Goal: Task Accomplishment & Management: Manage account settings

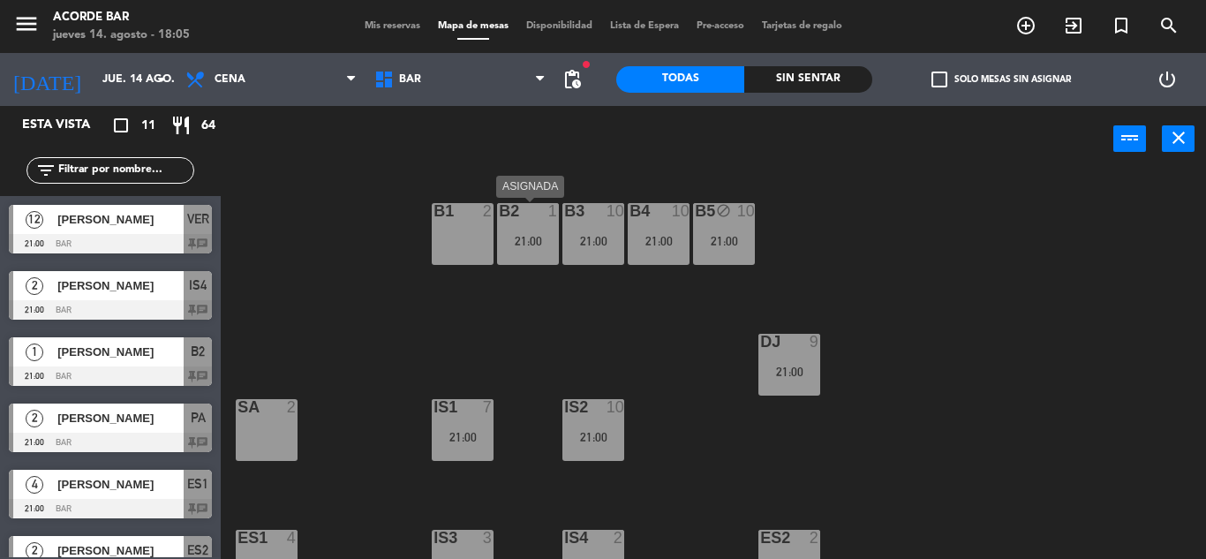
click at [511, 230] on div "B2 1 21:00" at bounding box center [528, 234] width 62 height 62
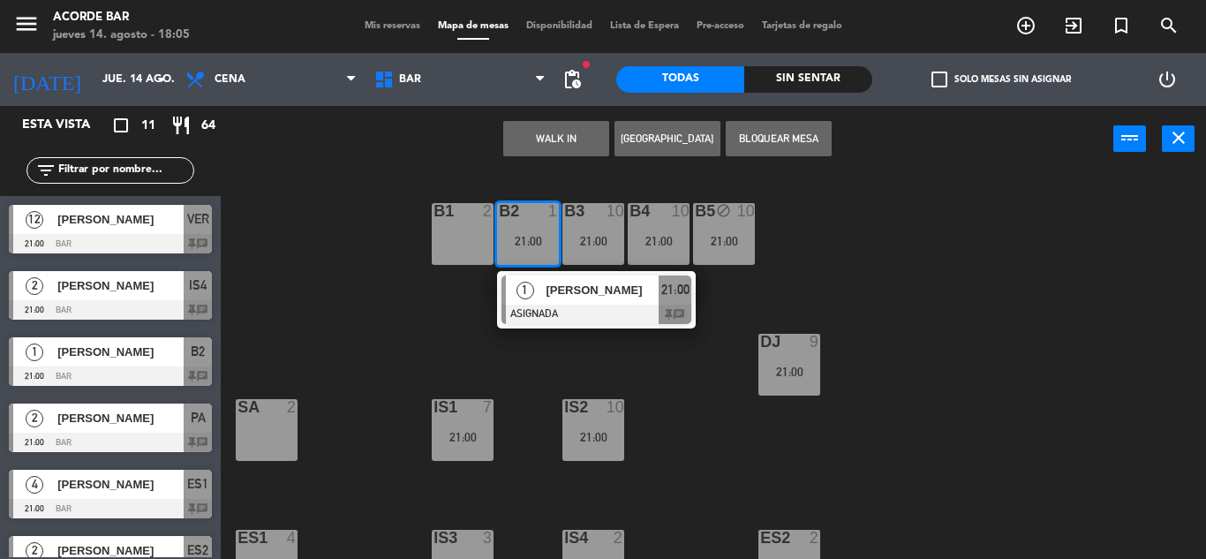
click at [424, 347] on div "B1 2 B2 1 21:00 1 [PERSON_NAME] ASIGNADA 21:00 chat B3 10 21:00 B4 10 21:00 B5 …" at bounding box center [719, 365] width 973 height 387
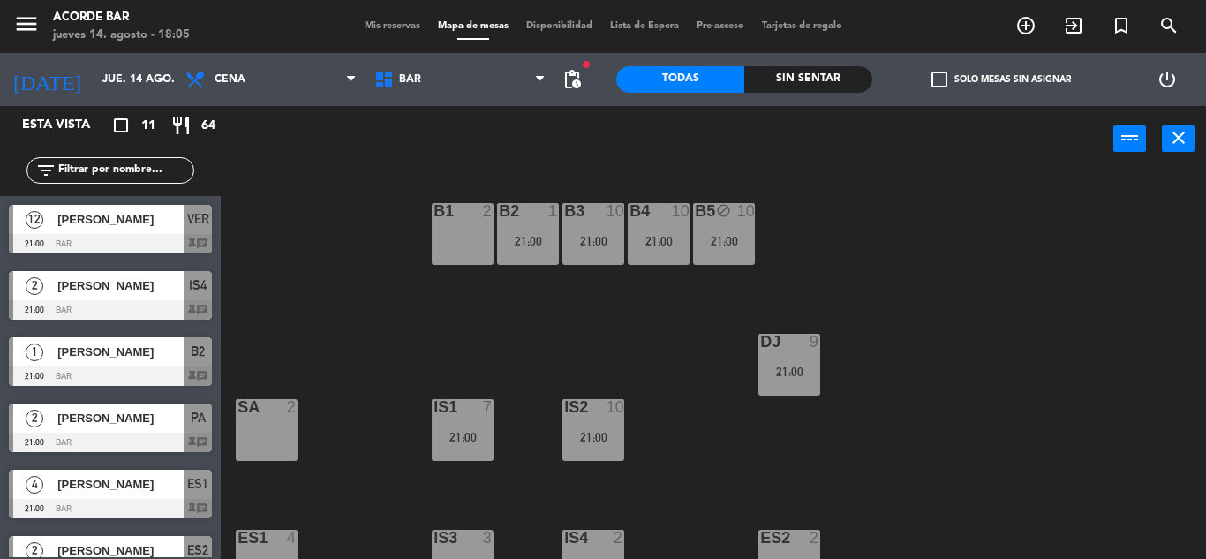
click at [532, 250] on div "B2 1 21:00" at bounding box center [528, 234] width 62 height 62
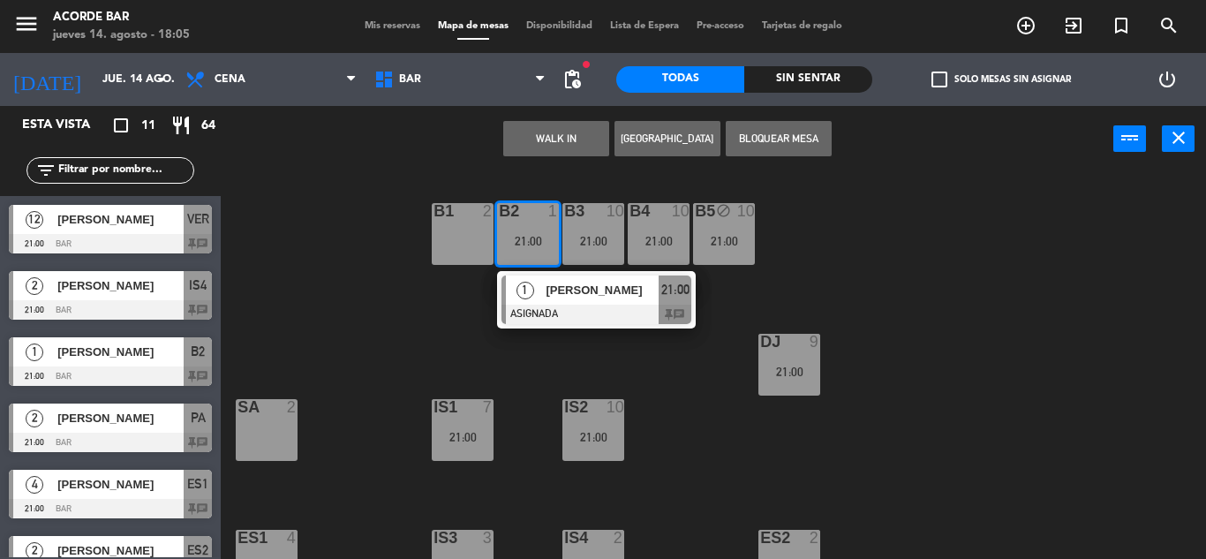
click at [280, 433] on div "SA 2" at bounding box center [267, 430] width 62 height 62
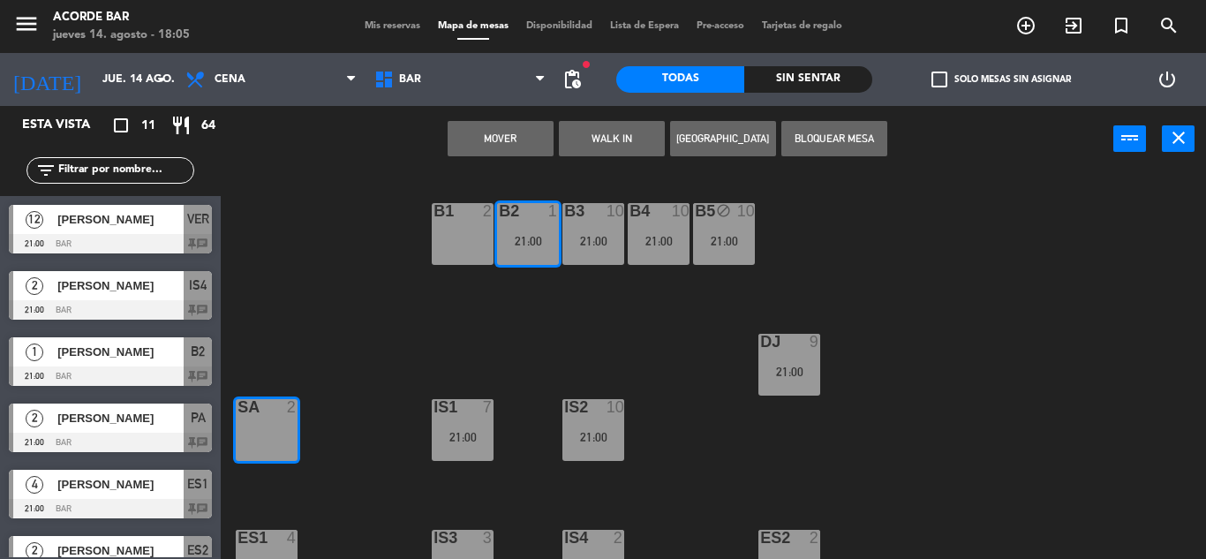
click at [535, 126] on button "Mover" at bounding box center [501, 138] width 106 height 35
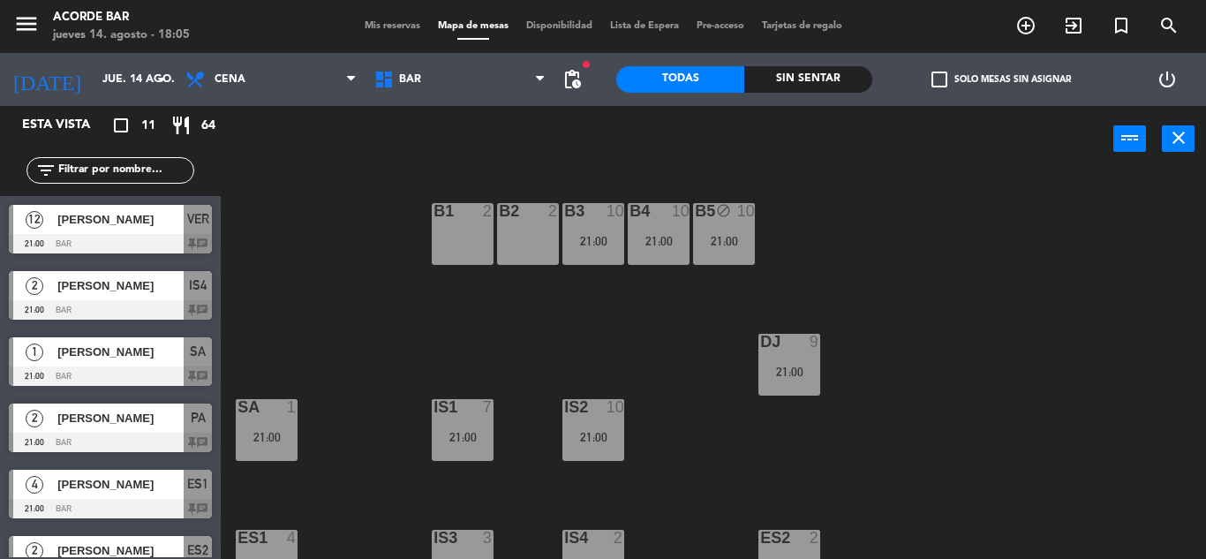
click at [406, 23] on span "Mis reservas" at bounding box center [392, 26] width 73 height 10
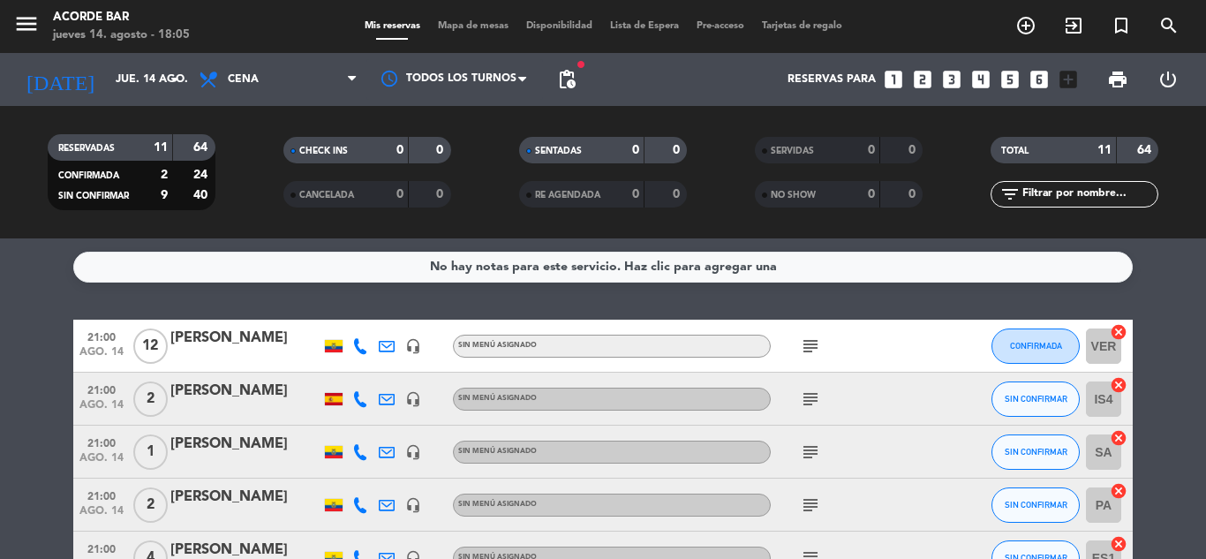
click at [295, 302] on div "No hay notas para este servicio. Haz clic para agregar una 21:00 ago. 14 12 [PE…" at bounding box center [603, 398] width 1206 height 321
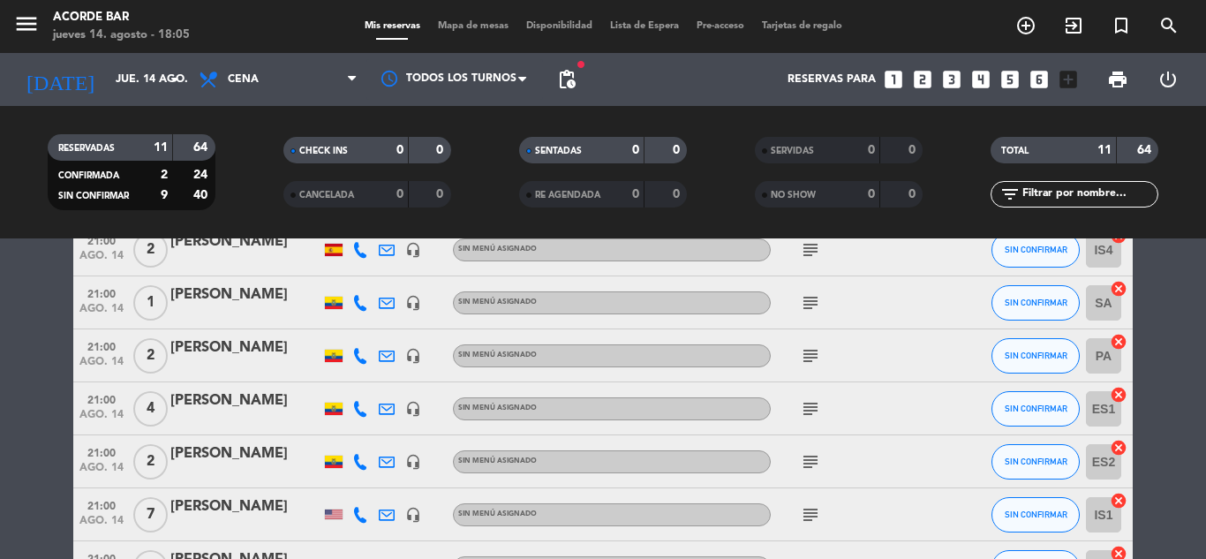
scroll to position [114, 0]
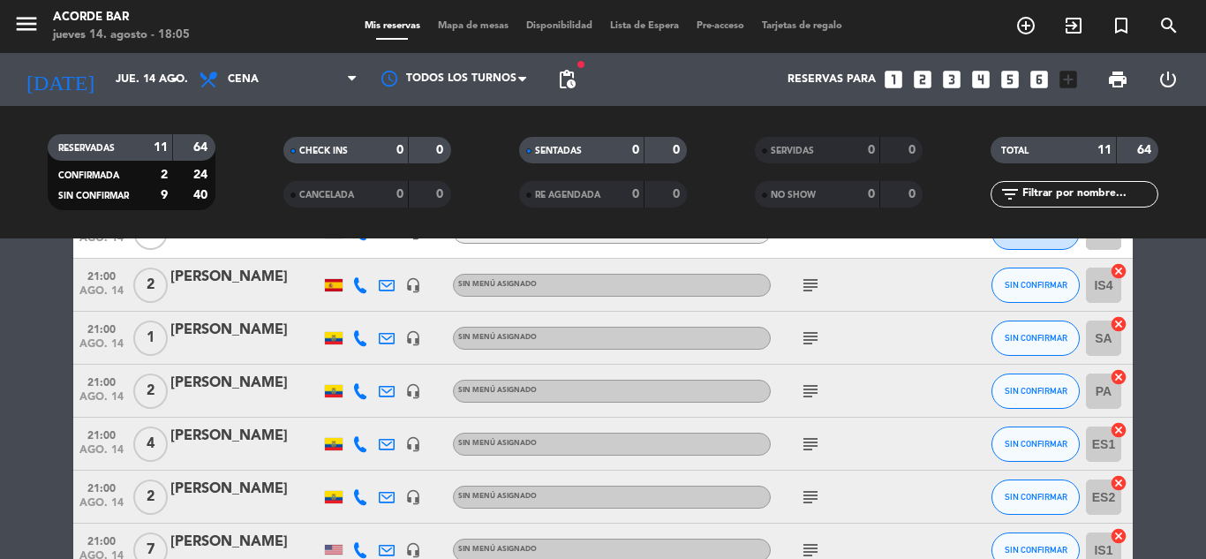
click at [288, 318] on div "21:00 ago. 14 1 [PERSON_NAME] headset_mic Sin menú asignado subject SIN CONFIRM…" at bounding box center [603, 338] width 1060 height 53
click at [289, 325] on div "[PERSON_NAME]" at bounding box center [245, 330] width 150 height 23
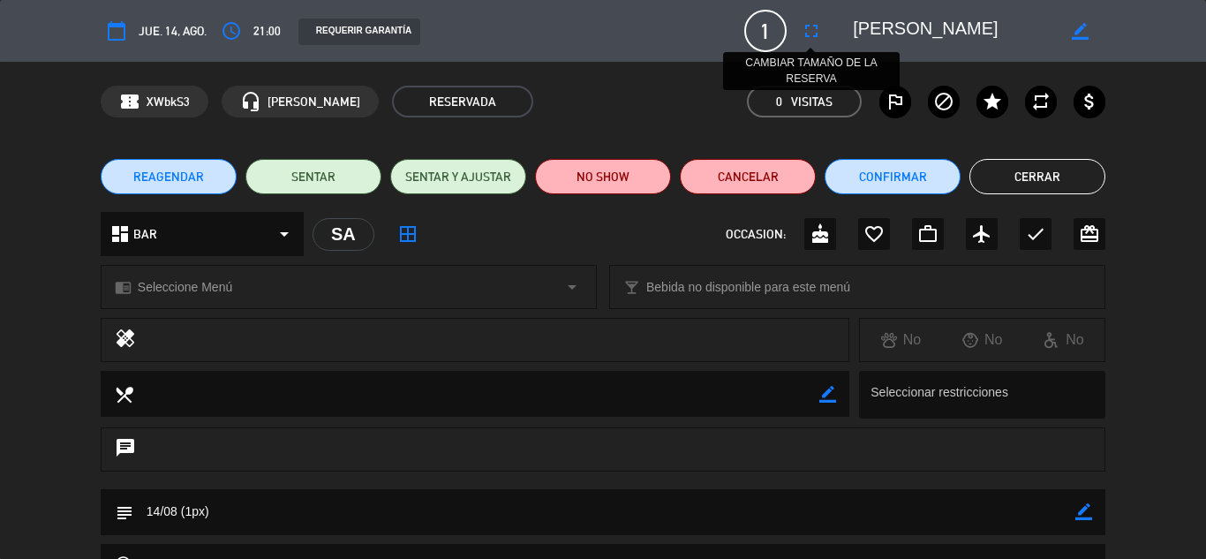
click at [803, 35] on icon "fullscreen" at bounding box center [811, 30] width 21 height 21
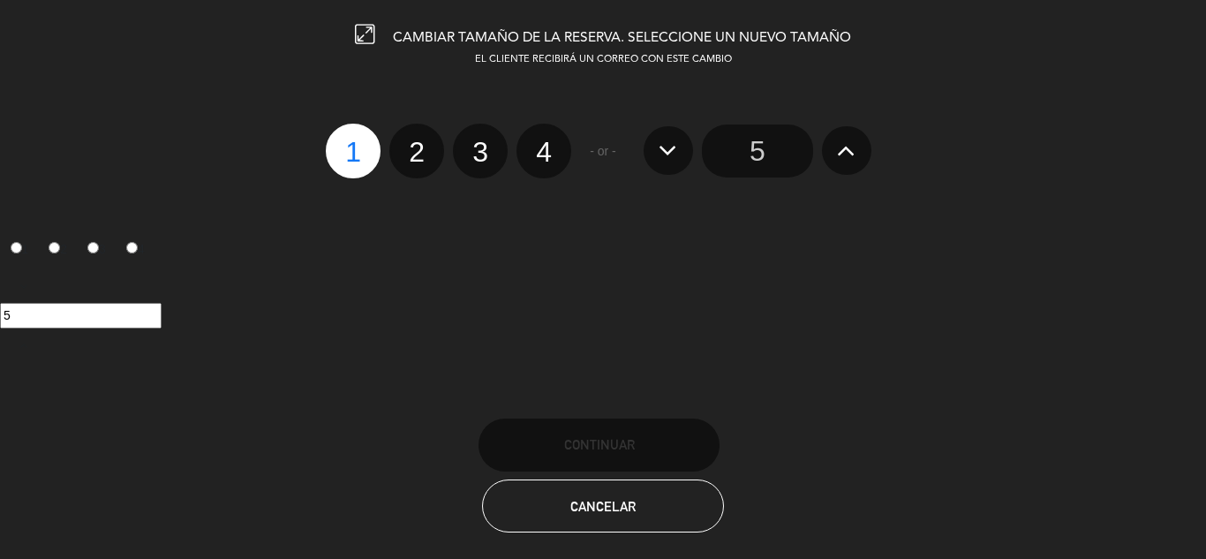
click at [418, 153] on label "2" at bounding box center [416, 151] width 55 height 55
click at [418, 142] on input "2" at bounding box center [414, 136] width 11 height 11
radio input "true"
radio input "false"
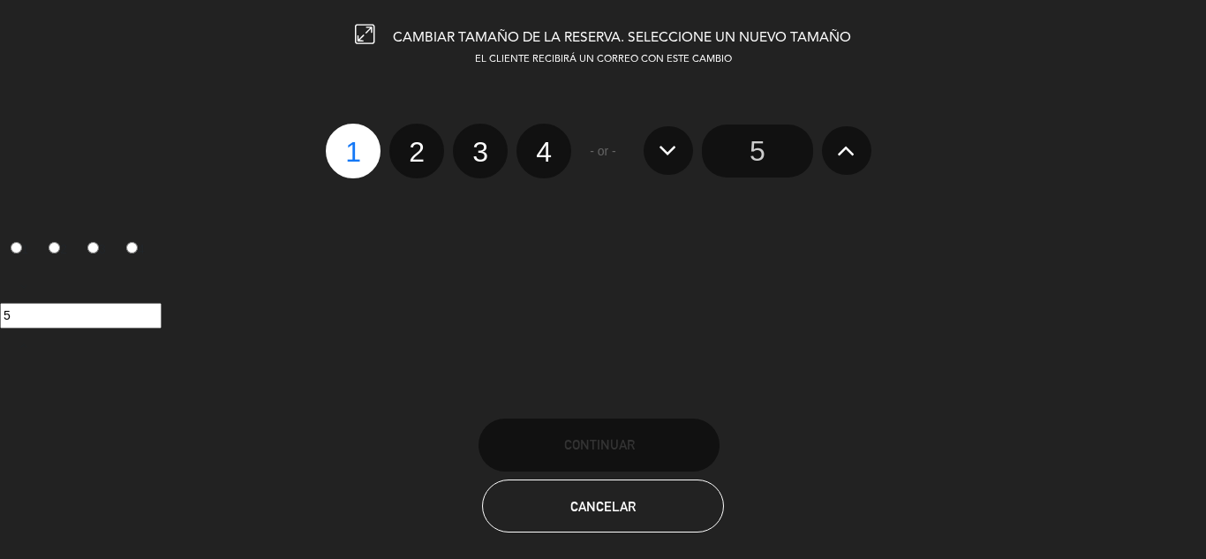
radio input "false"
radio input "true"
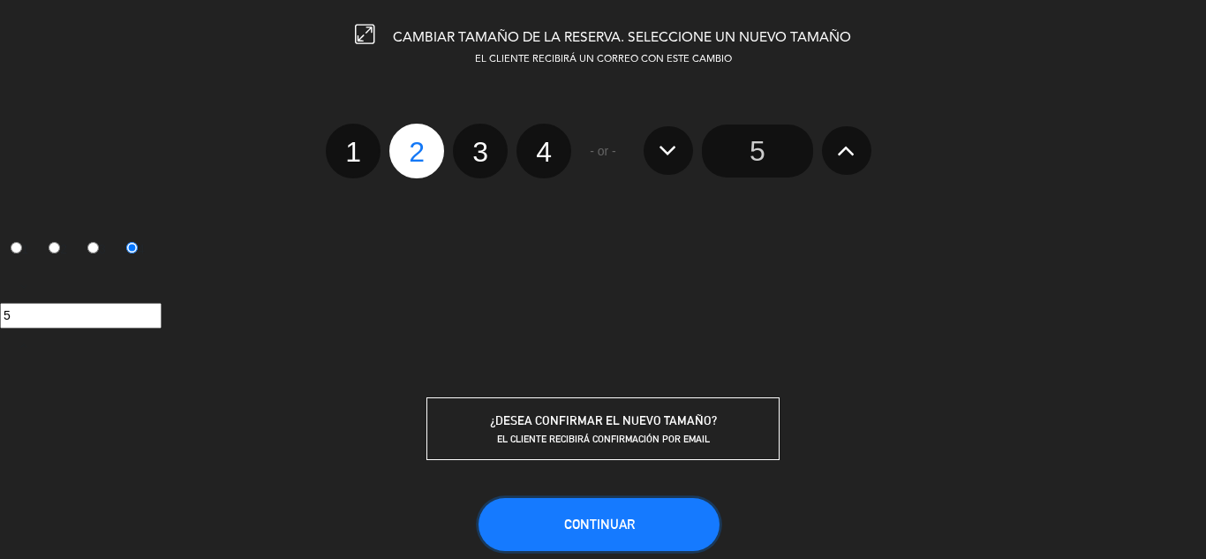
click at [668, 532] on button "Continuar" at bounding box center [599, 524] width 241 height 53
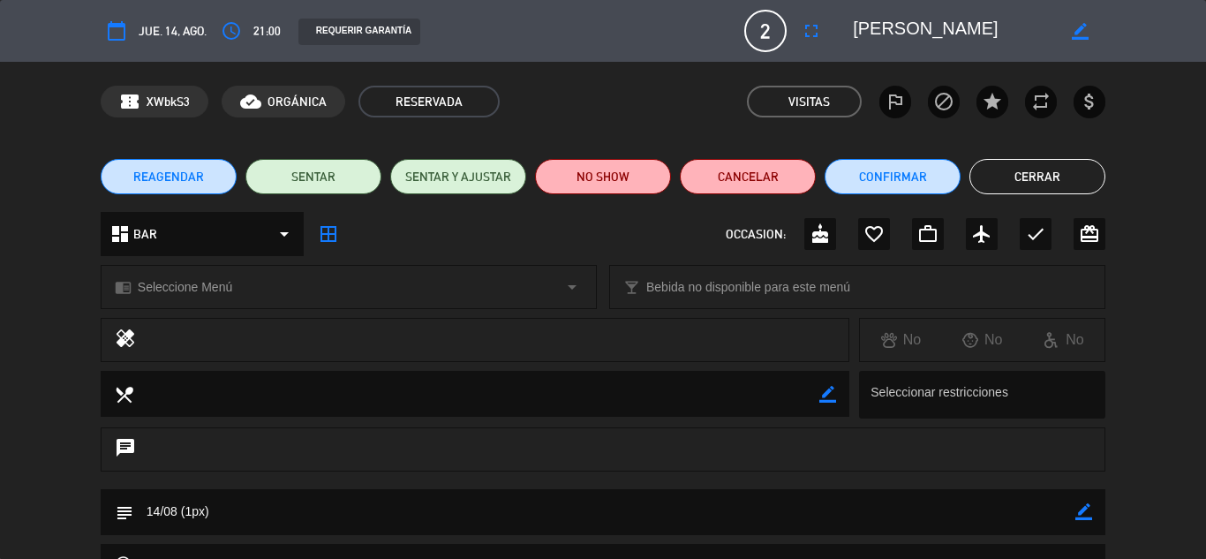
click at [1062, 174] on button "Cerrar" at bounding box center [1038, 176] width 136 height 35
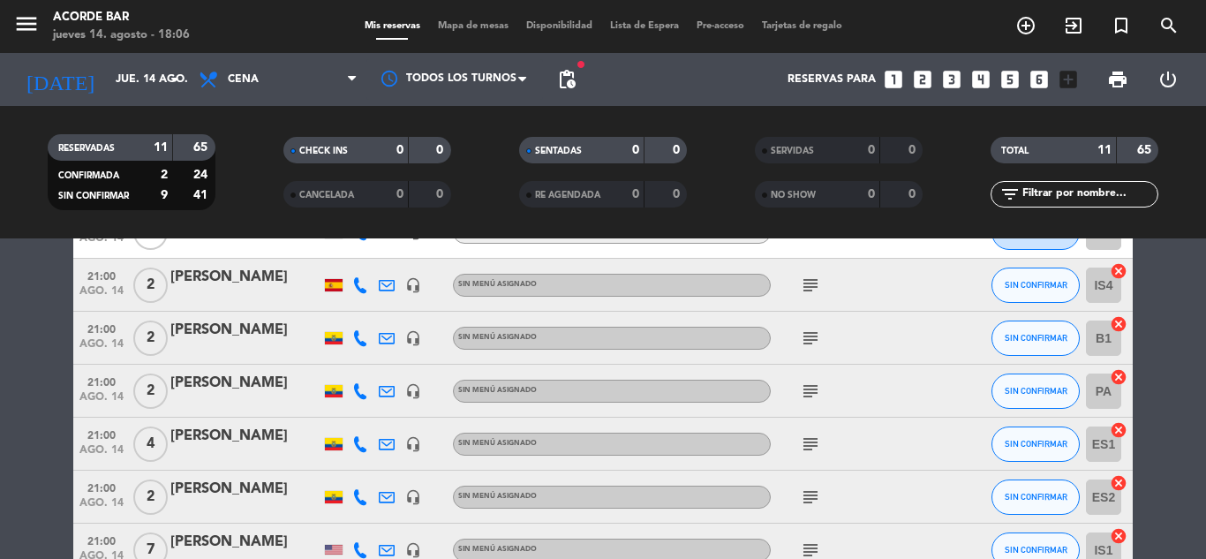
click at [487, 27] on span "Mapa de mesas" at bounding box center [473, 26] width 88 height 10
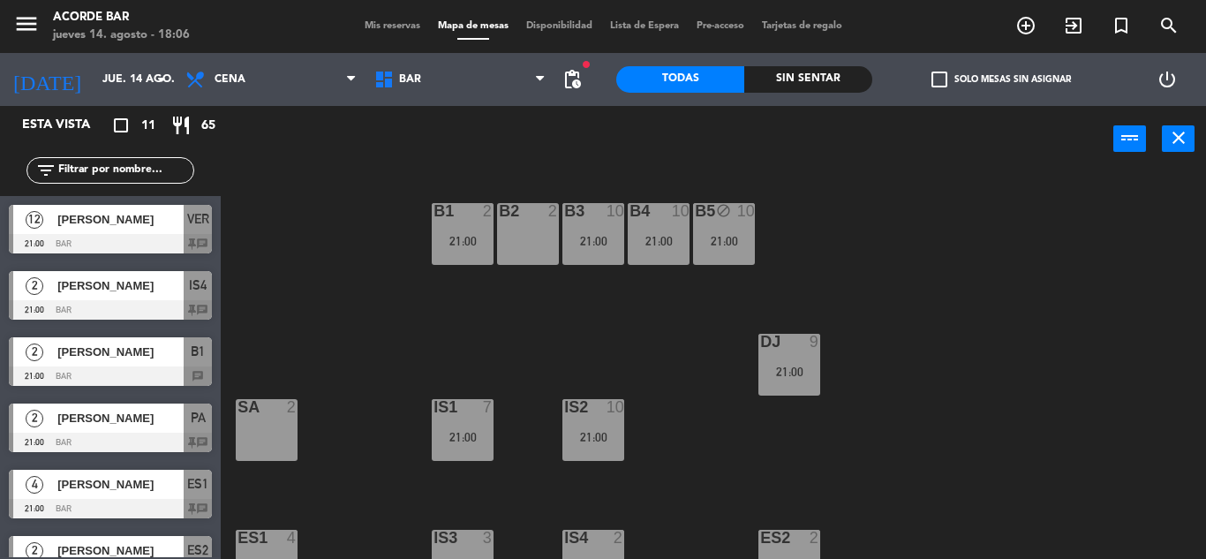
click at [405, 316] on div "B1 2 21:00 B2 2 B3 10 21:00 B4 10 21:00 B5 block 10 21:00 DJ 9 21:00 IS1 7 21:0…" at bounding box center [719, 365] width 973 height 387
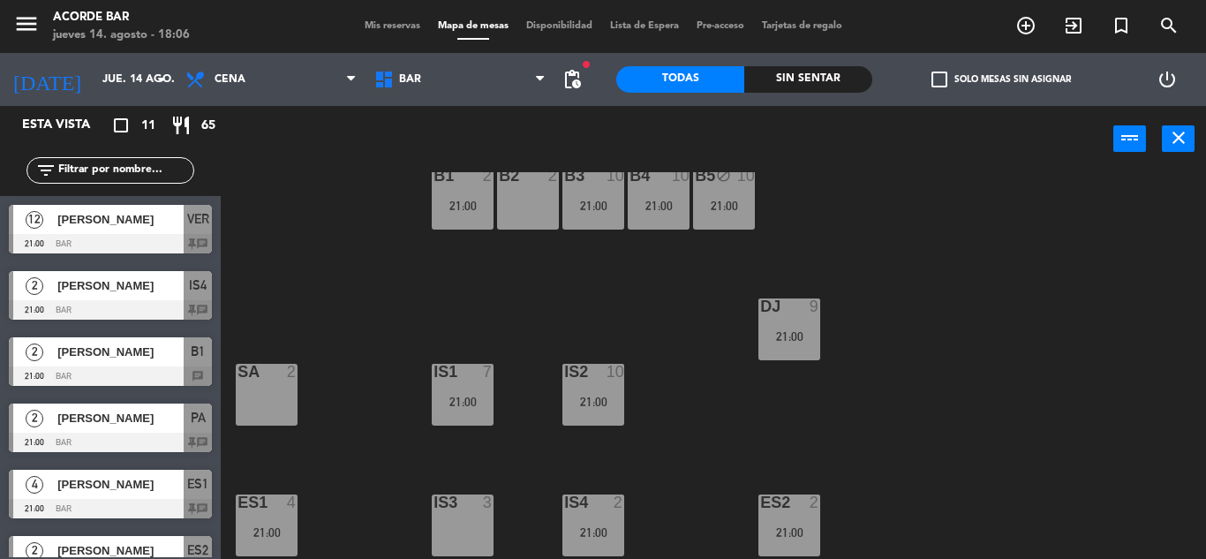
click at [461, 224] on div "B1 2 21:00" at bounding box center [463, 199] width 62 height 62
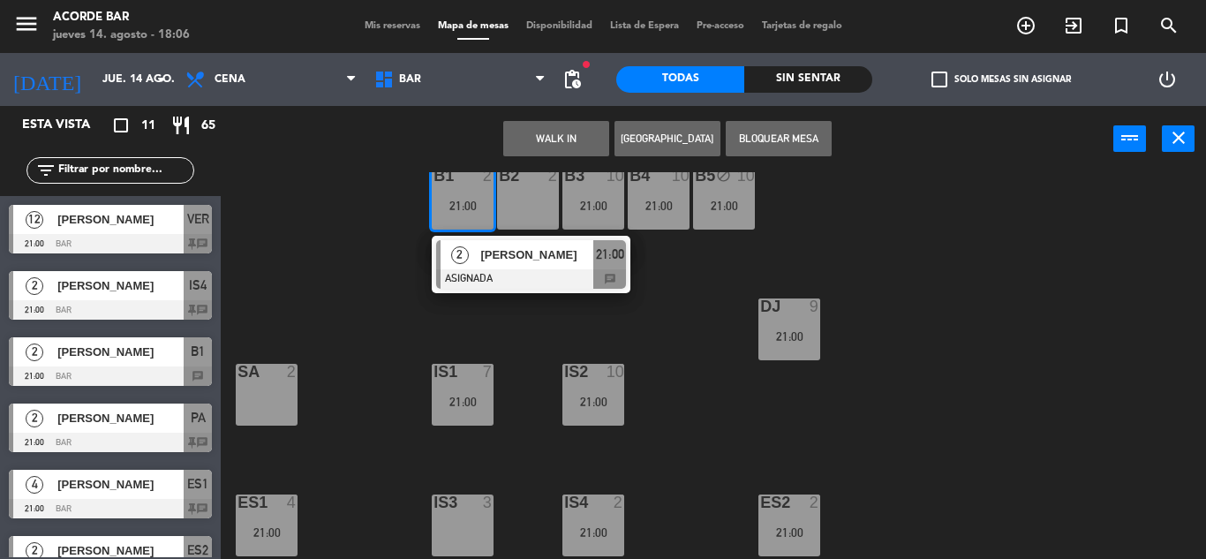
click at [262, 404] on div "SA 2" at bounding box center [267, 395] width 62 height 62
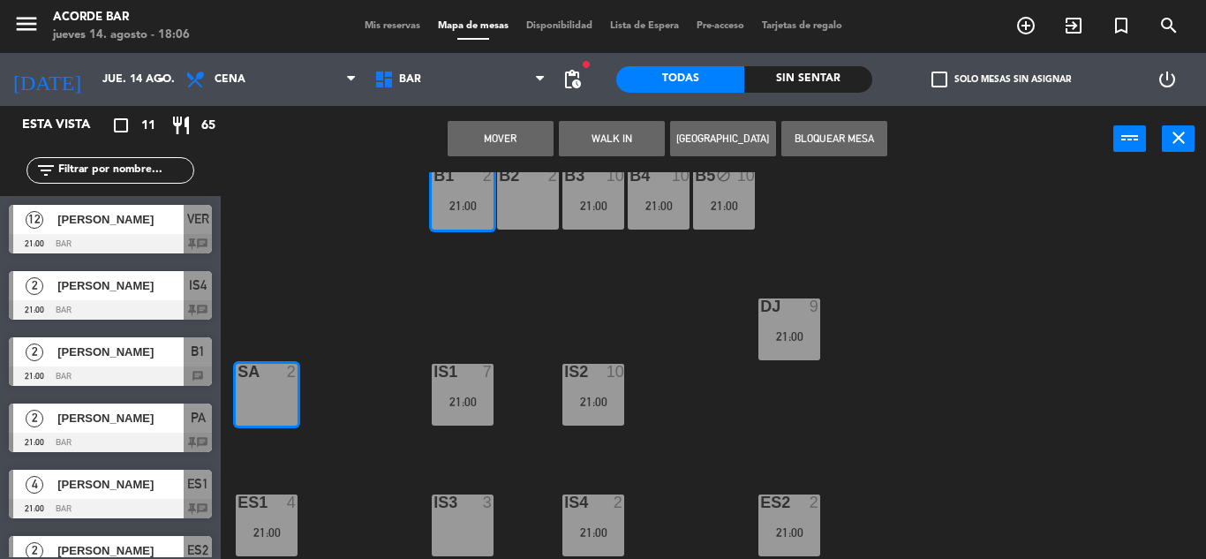
click at [516, 137] on button "Mover" at bounding box center [501, 138] width 106 height 35
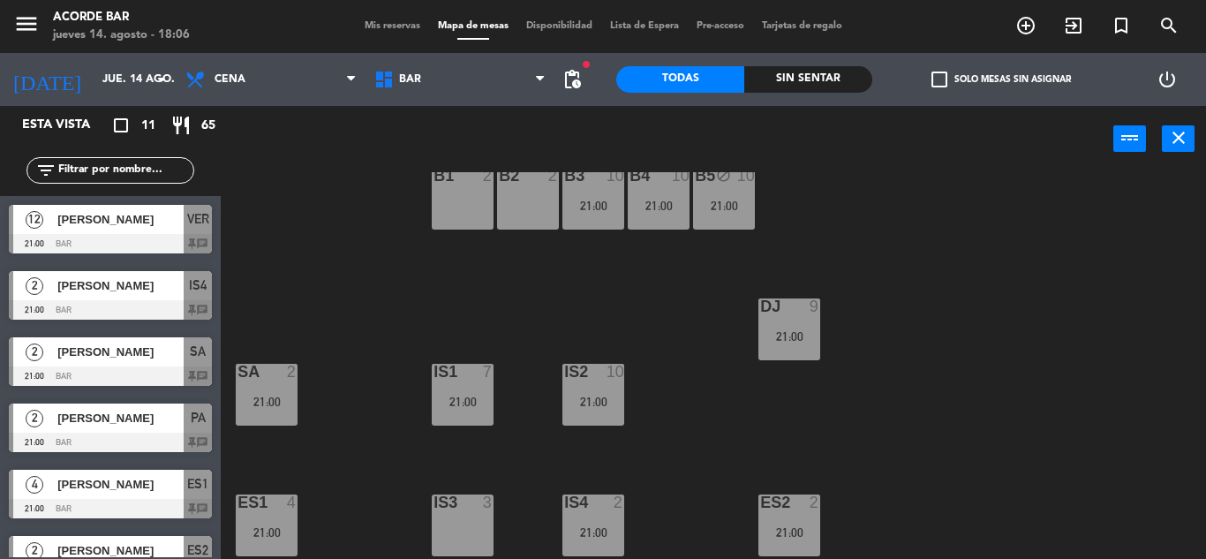
click at [529, 208] on div "B2 2" at bounding box center [528, 199] width 62 height 62
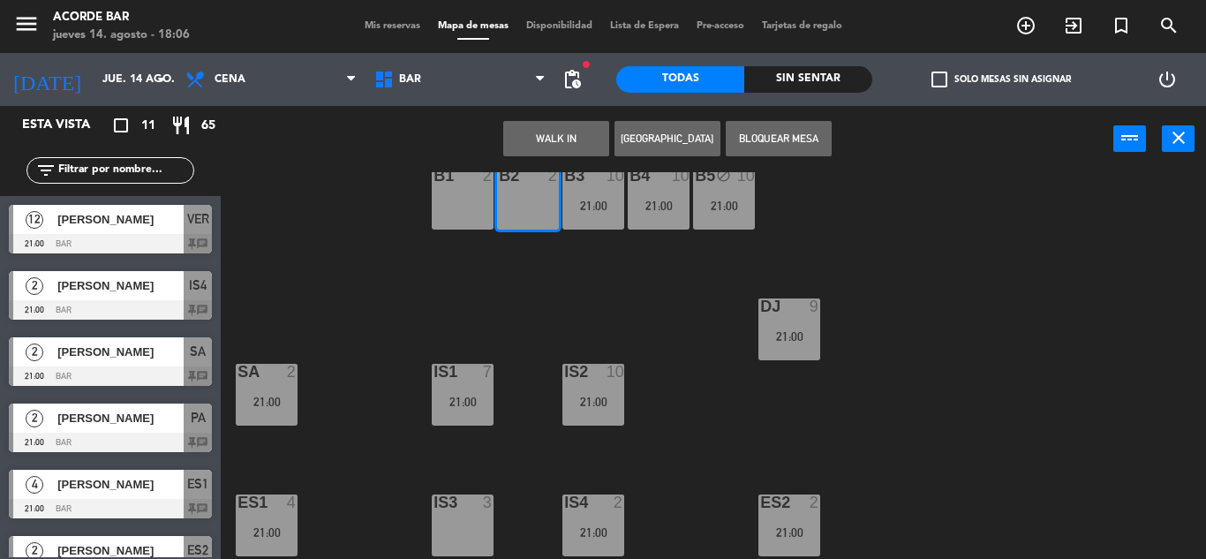
click at [668, 140] on button "[GEOGRAPHIC_DATA]" at bounding box center [668, 138] width 106 height 35
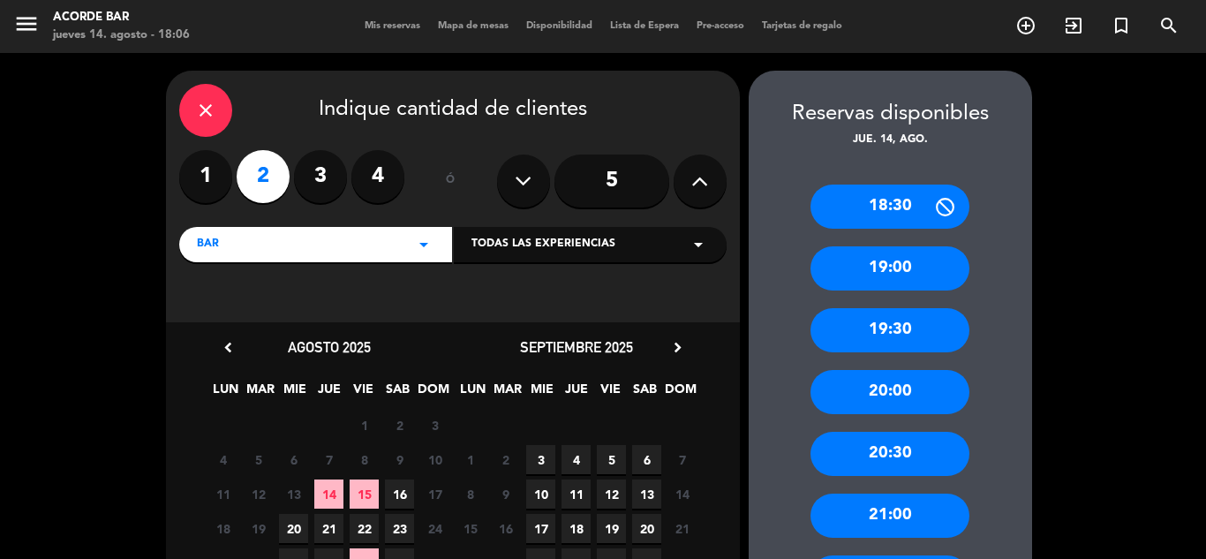
click at [217, 163] on label "1" at bounding box center [205, 176] width 53 height 53
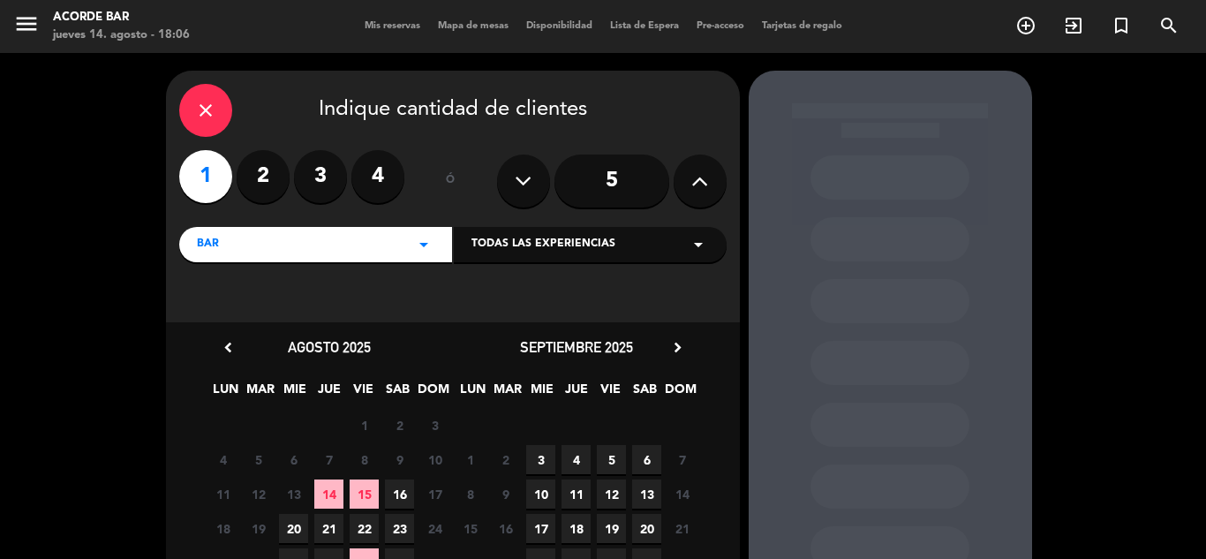
click at [329, 504] on span "14" at bounding box center [328, 494] width 29 height 29
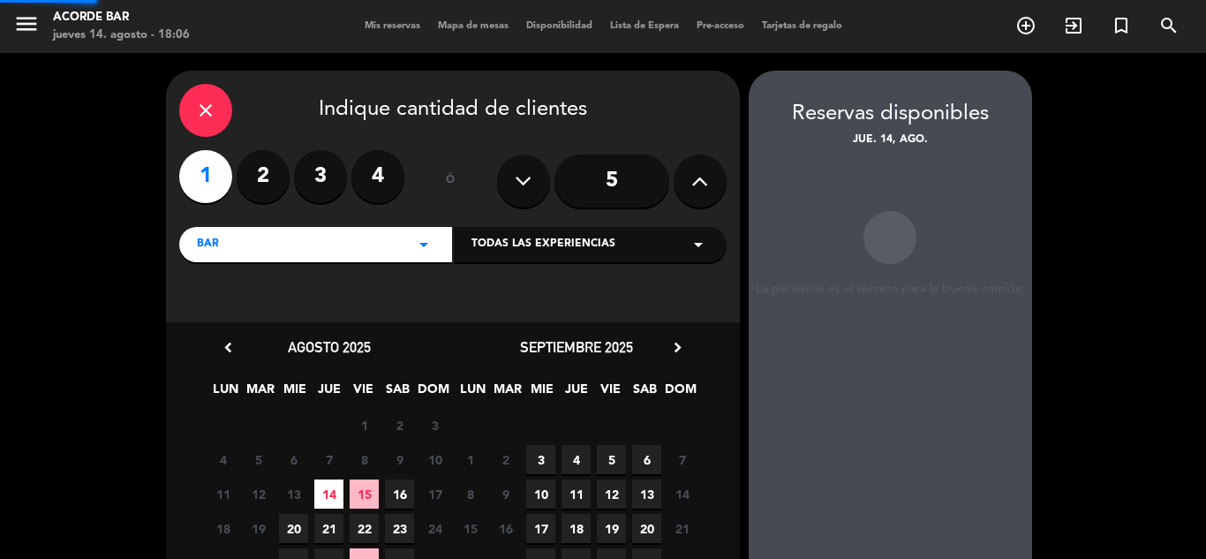
scroll to position [71, 0]
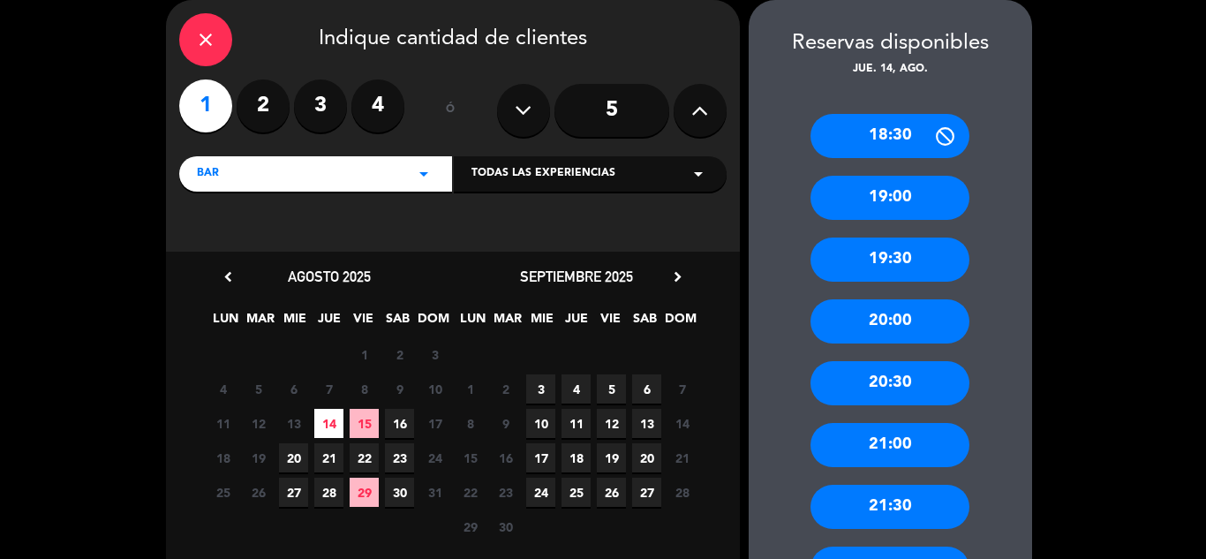
click at [904, 445] on div "21:00" at bounding box center [890, 445] width 159 height 44
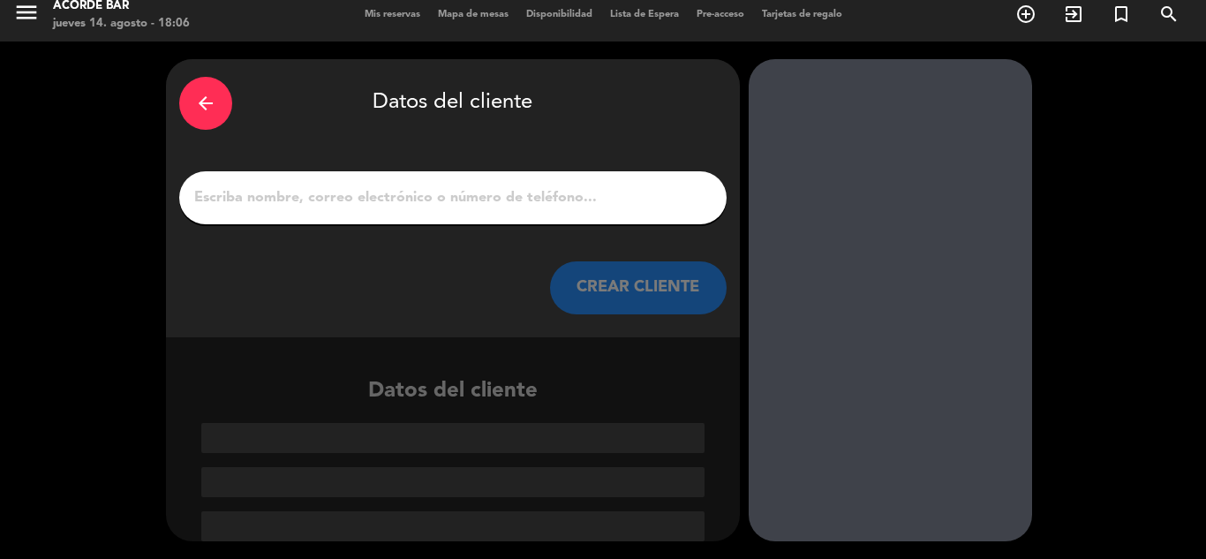
scroll to position [11, 0]
click at [558, 192] on input "1" at bounding box center [453, 197] width 521 height 25
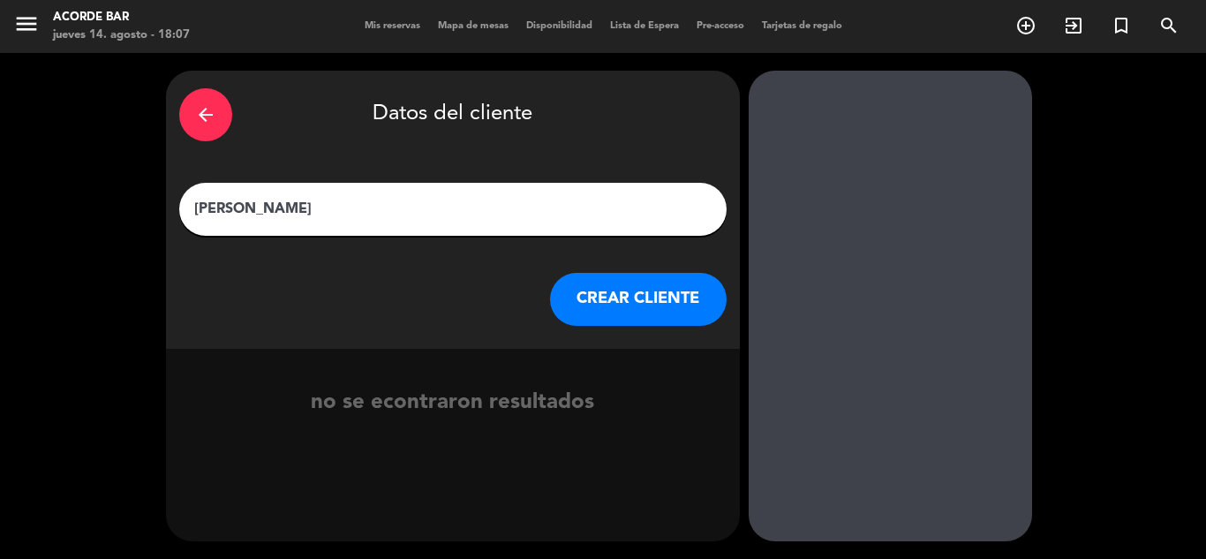
type input "[PERSON_NAME]"
click at [662, 314] on button "CREAR CLIENTE" at bounding box center [638, 299] width 177 height 53
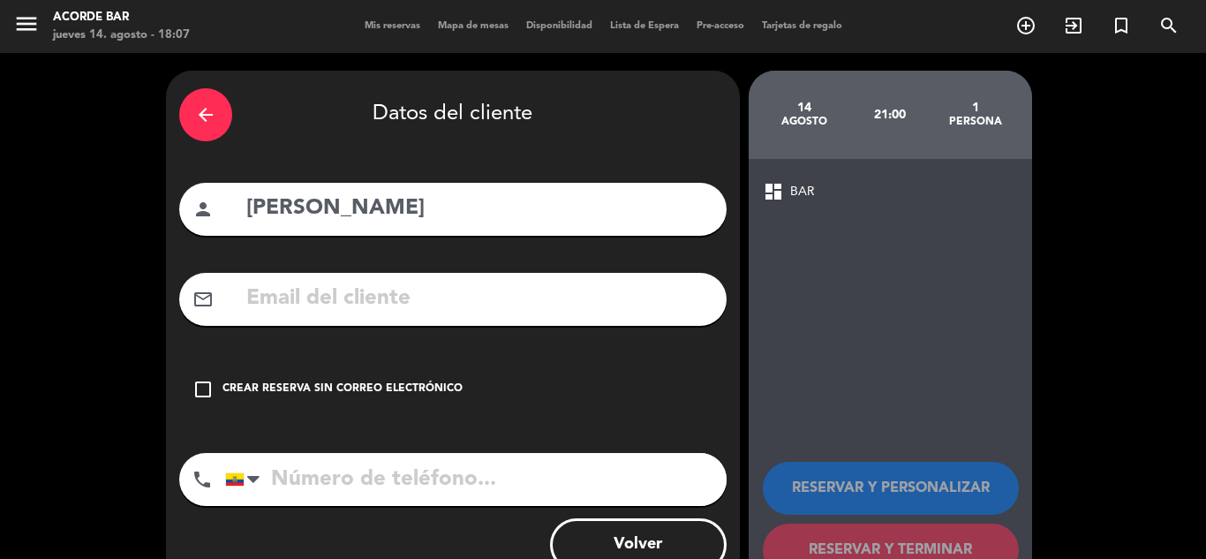
click at [539, 304] on input "text" at bounding box center [479, 299] width 469 height 36
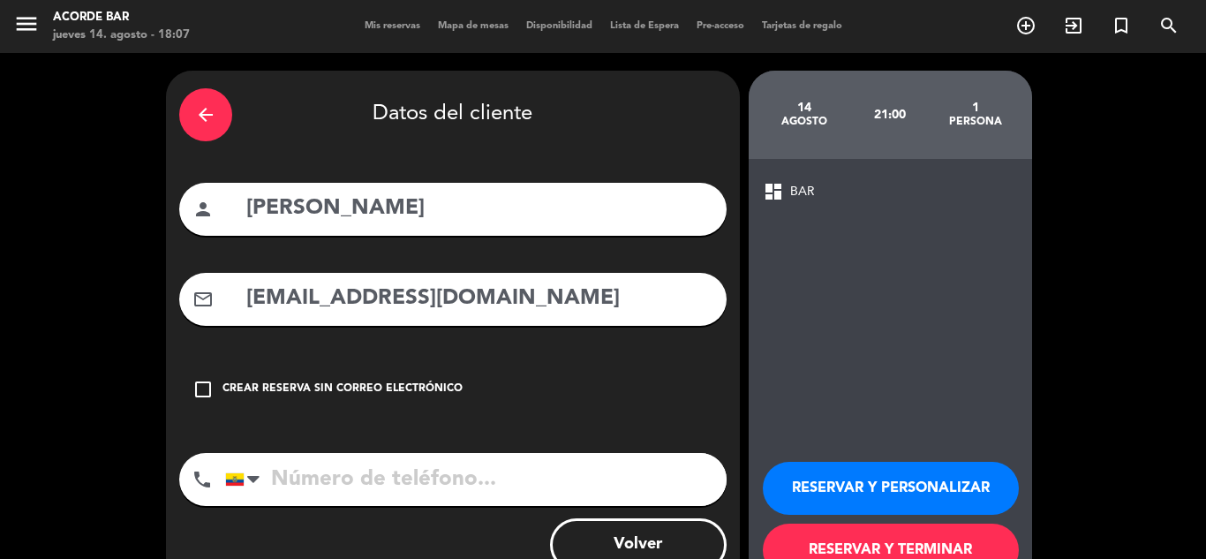
type input "[EMAIL_ADDRESS][DOMAIN_NAME]"
click at [488, 462] on input "tel" at bounding box center [476, 479] width 502 height 53
type input "[PHONE_NUMBER]"
click at [820, 527] on button "RESERVAR Y TERMINAR" at bounding box center [891, 550] width 256 height 53
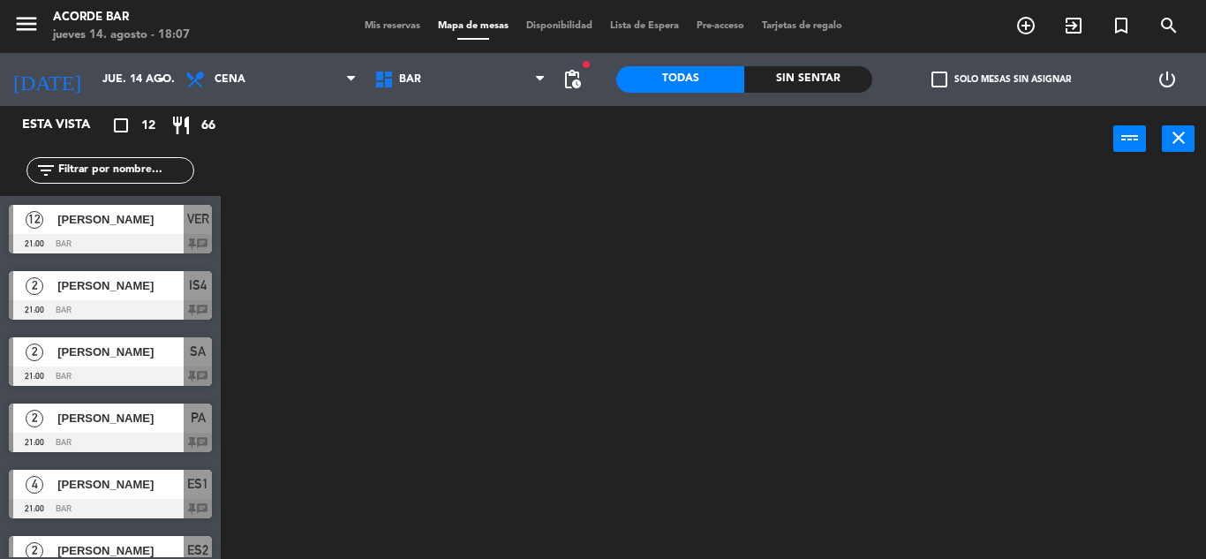
click at [400, 29] on span "Mis reservas" at bounding box center [392, 26] width 73 height 10
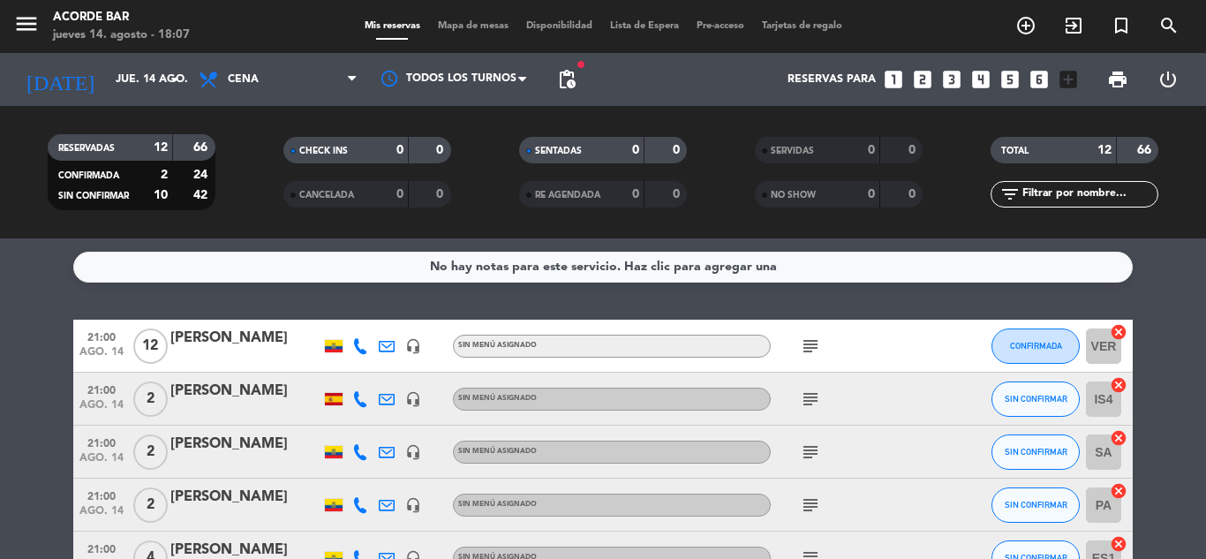
click at [303, 291] on div "No hay notas para este servicio. Haz clic para agregar una 21:00 ago. 14 12 [PE…" at bounding box center [603, 398] width 1206 height 321
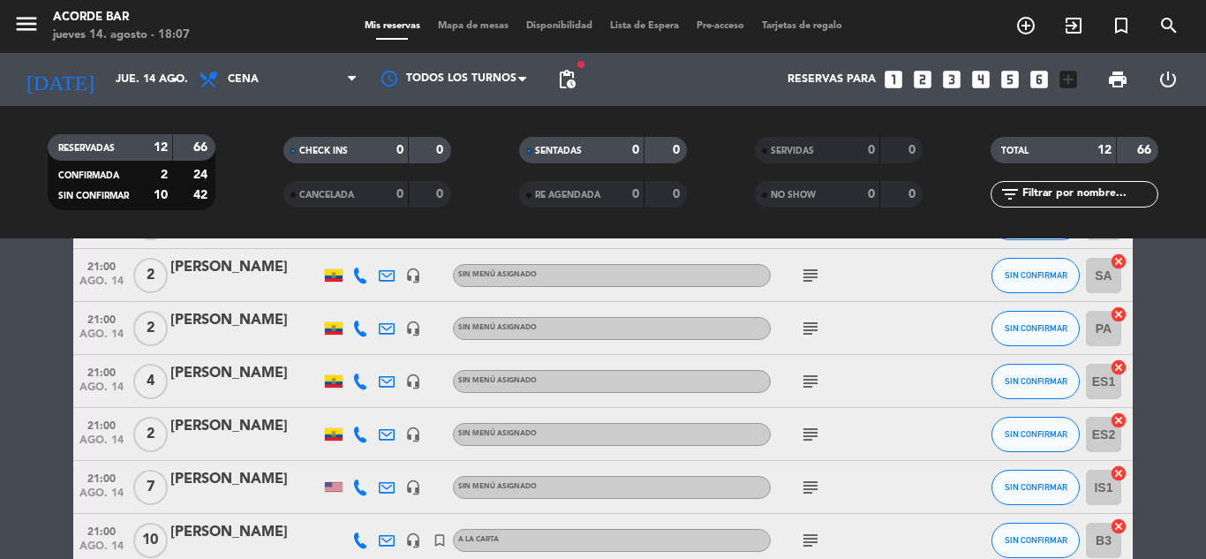
scroll to position [318, 0]
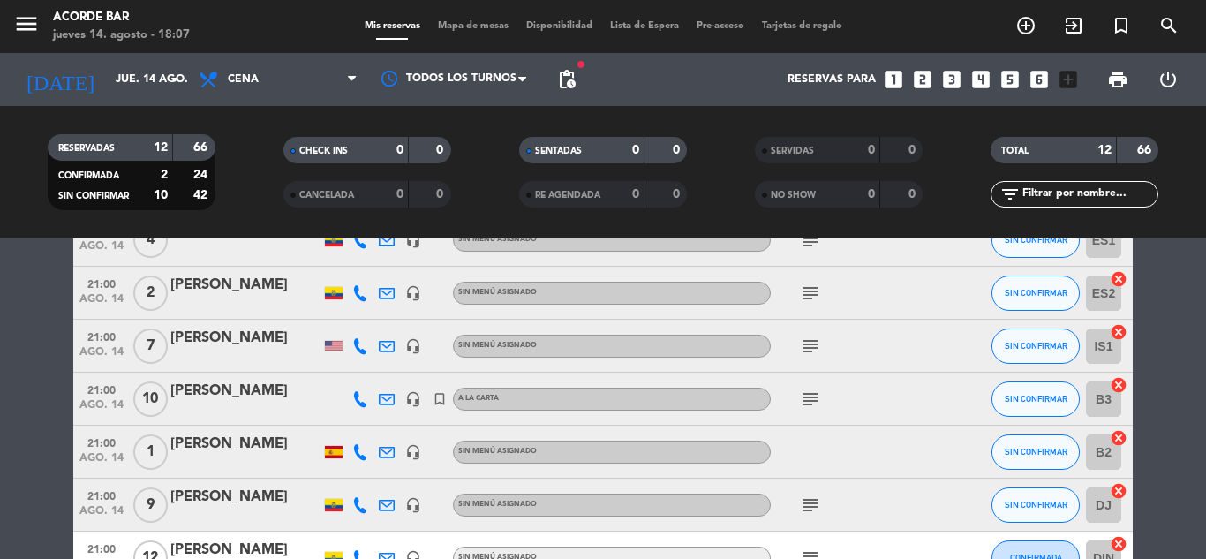
click at [219, 450] on div "[PERSON_NAME]" at bounding box center [245, 444] width 150 height 23
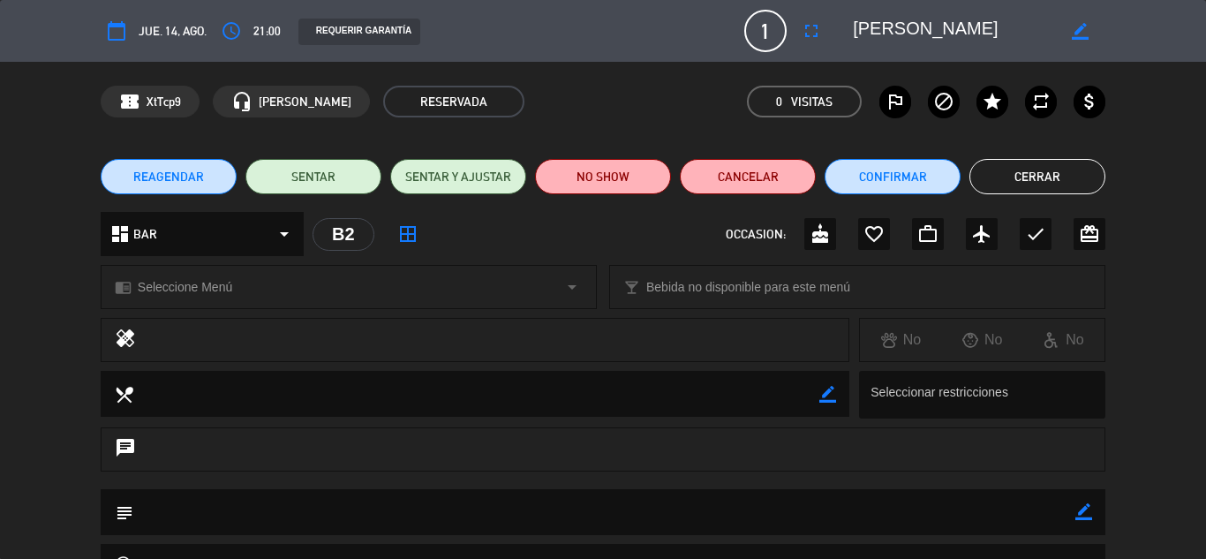
click at [1092, 518] on icon "border_color" at bounding box center [1084, 511] width 17 height 17
click at [1002, 519] on textarea at bounding box center [604, 511] width 942 height 45
type textarea "14/08 (1px)"
click at [1089, 504] on icon at bounding box center [1084, 511] width 17 height 17
click at [1053, 186] on button "Cerrar" at bounding box center [1038, 176] width 136 height 35
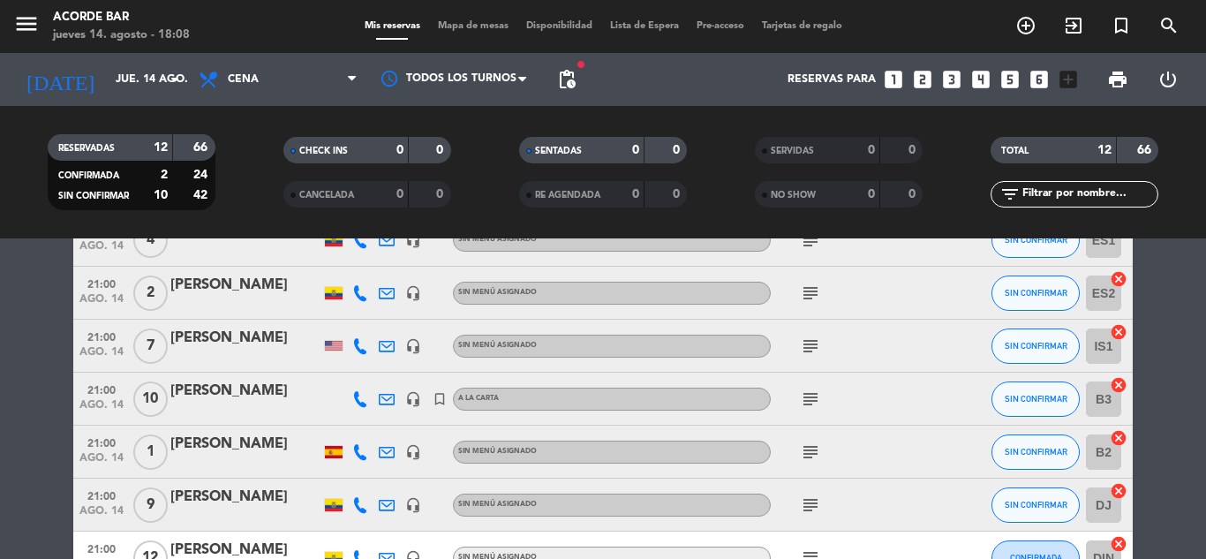
click at [465, 26] on span "Mapa de mesas" at bounding box center [473, 26] width 88 height 10
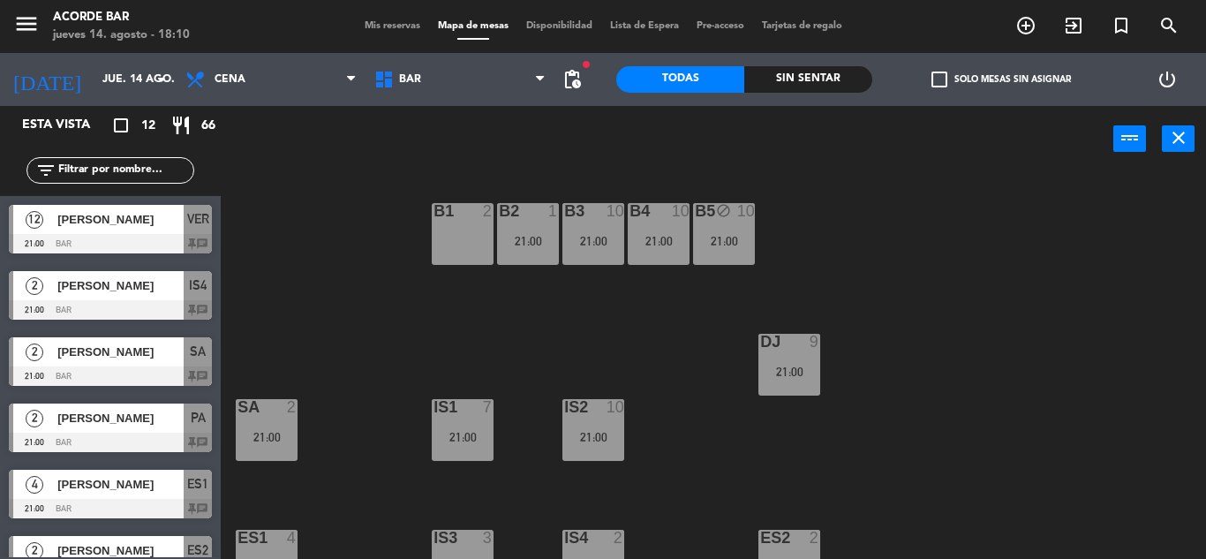
click at [400, 21] on span "Mis reservas" at bounding box center [392, 26] width 73 height 10
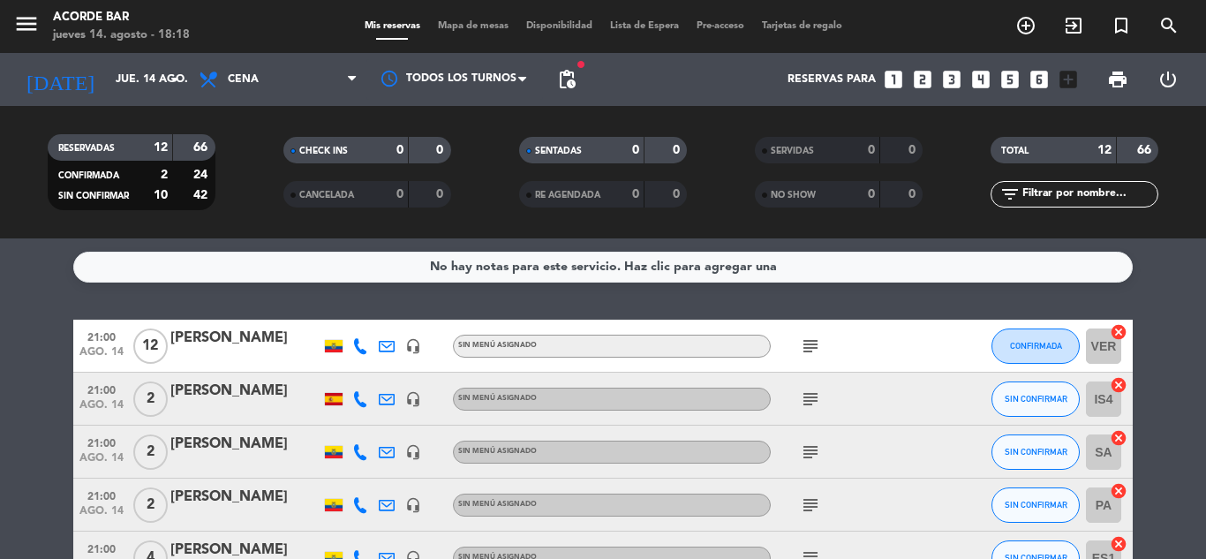
click at [471, 31] on span "Mapa de mesas" at bounding box center [473, 26] width 88 height 10
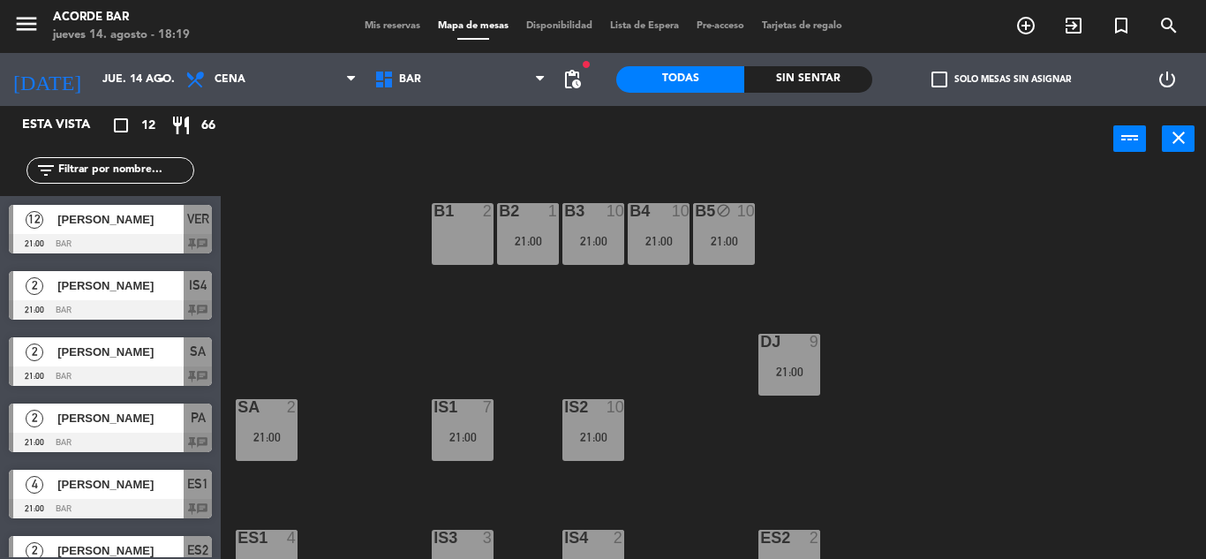
click at [354, 289] on div "B1 2 B2 1 21:00 B3 10 21:00 B4 10 21:00 B5 block 10 21:00 DJ 9 21:00 IS1 7 21:0…" at bounding box center [719, 365] width 973 height 387
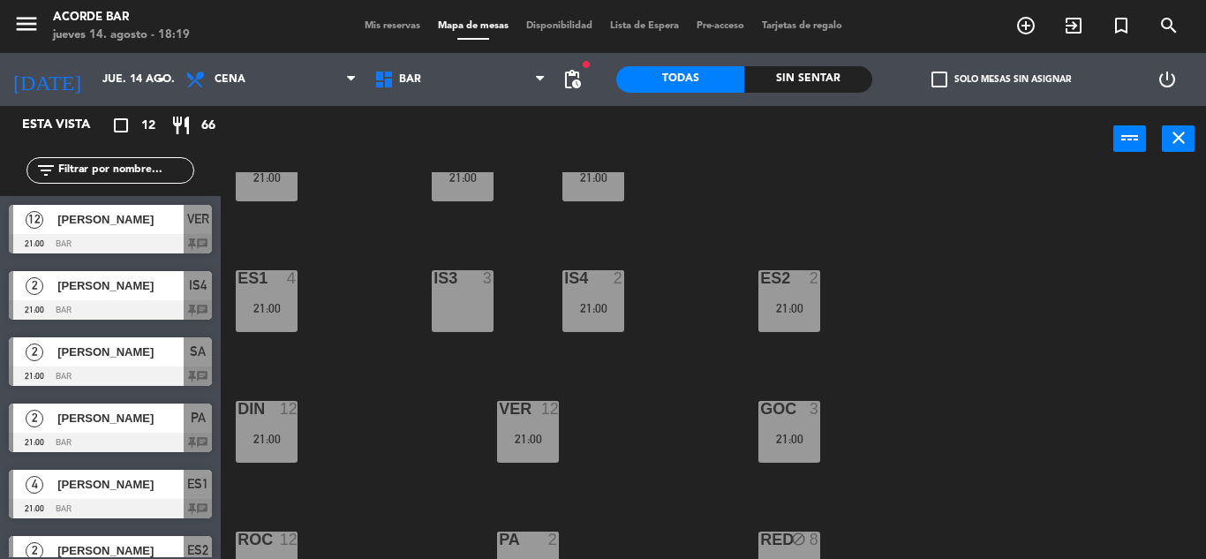
scroll to position [224, 0]
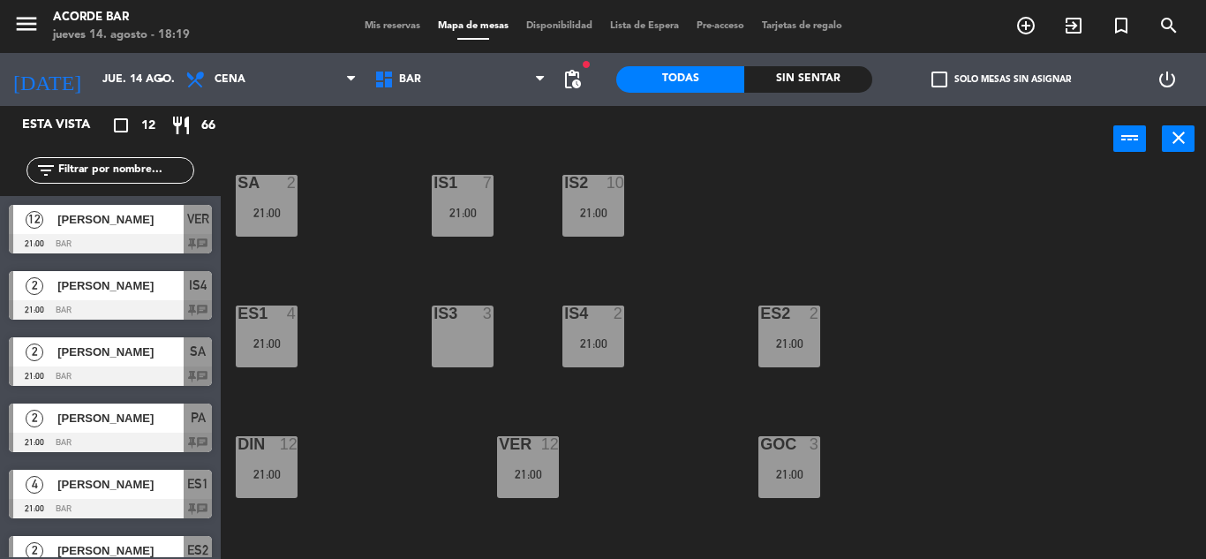
click at [449, 340] on div "IS3 3" at bounding box center [463, 337] width 62 height 62
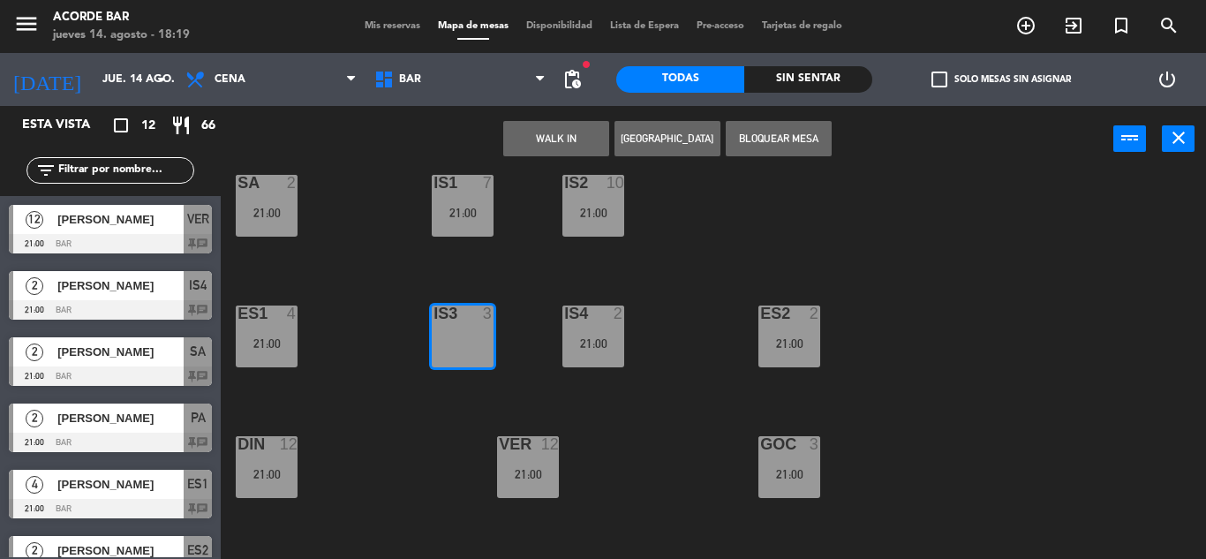
click at [687, 141] on button "[GEOGRAPHIC_DATA]" at bounding box center [668, 138] width 106 height 35
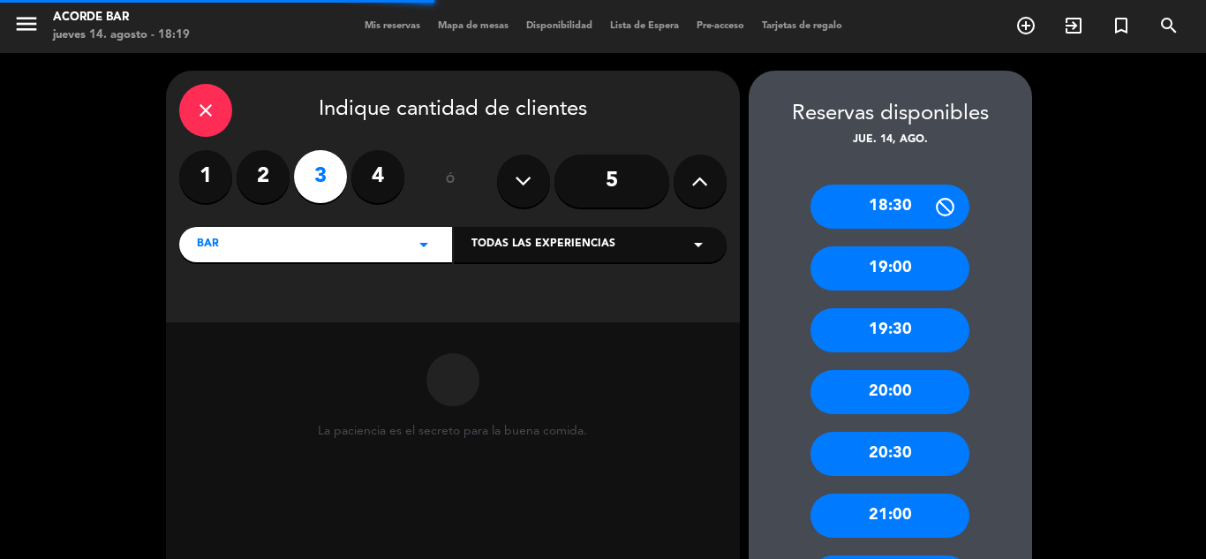
click at [247, 192] on label "2" at bounding box center [263, 176] width 53 height 53
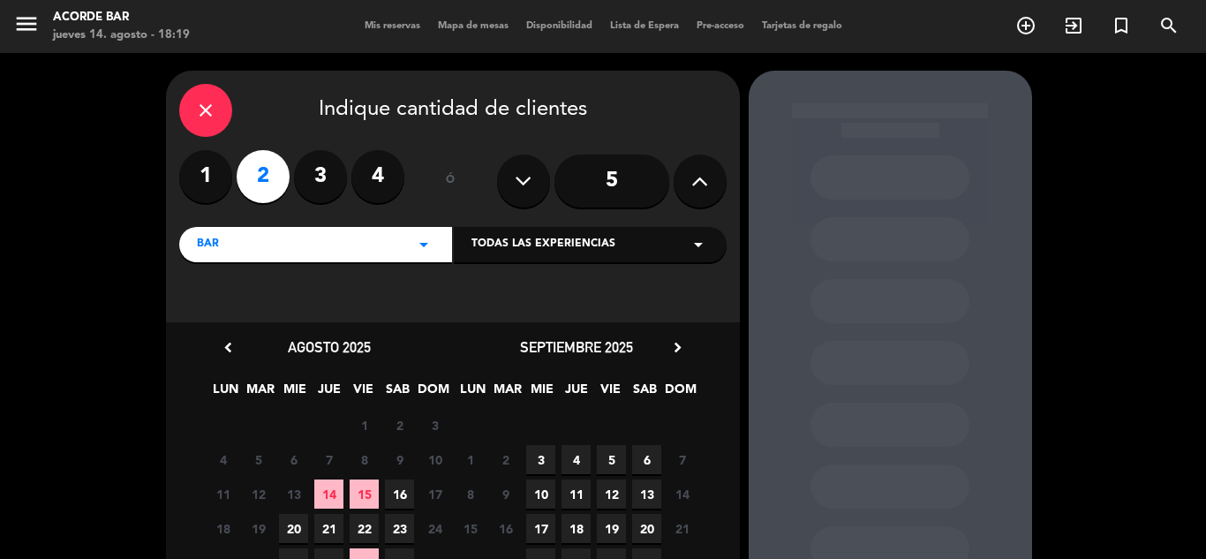
click at [329, 496] on span "14" at bounding box center [328, 494] width 29 height 29
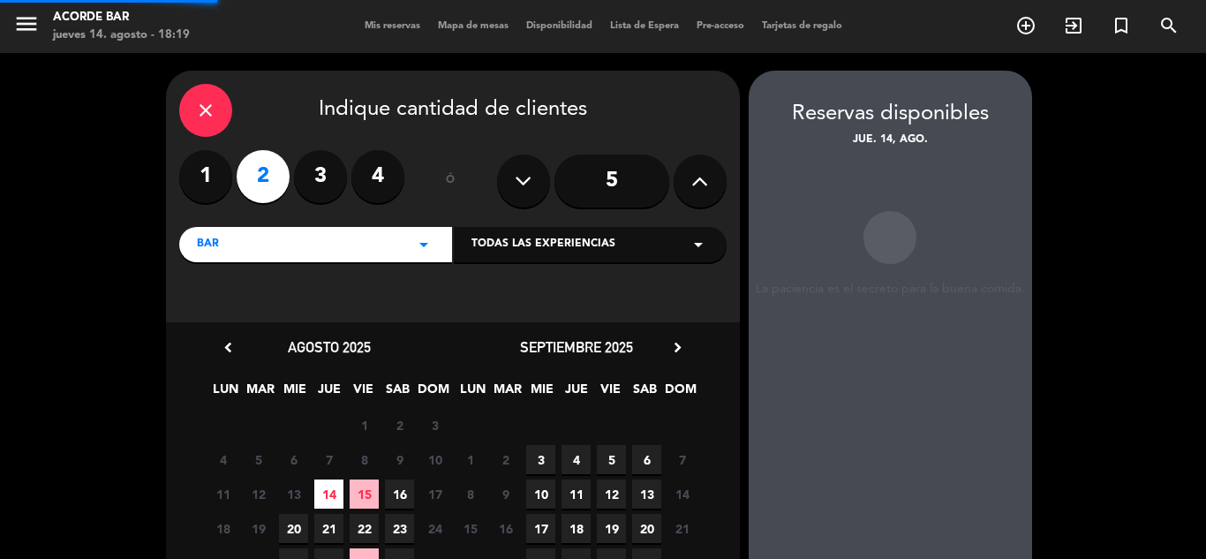
scroll to position [71, 0]
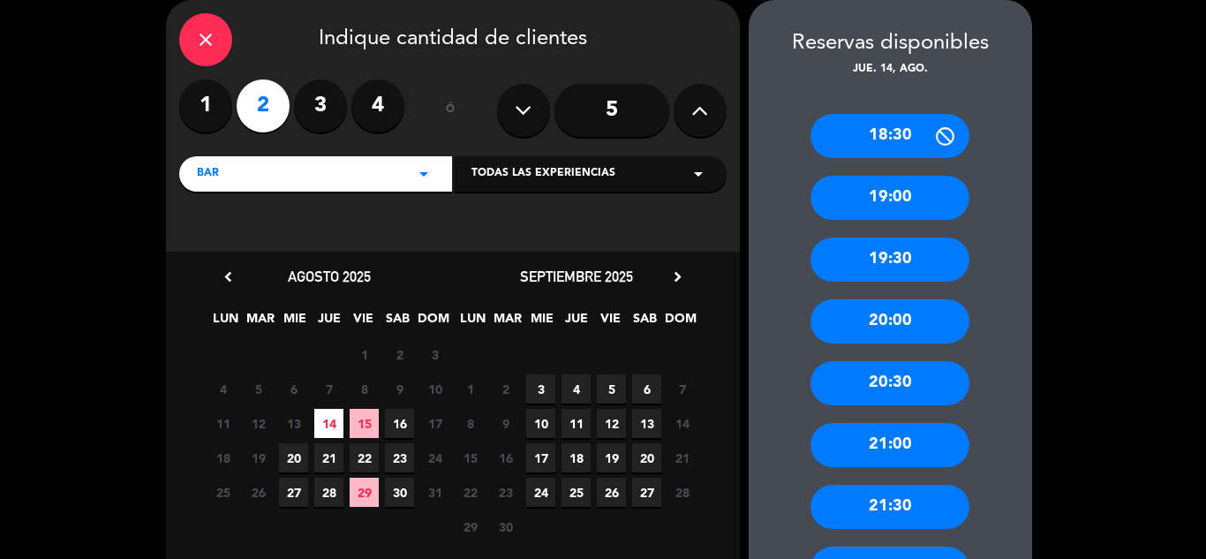
click at [845, 457] on div "21:00" at bounding box center [890, 445] width 159 height 44
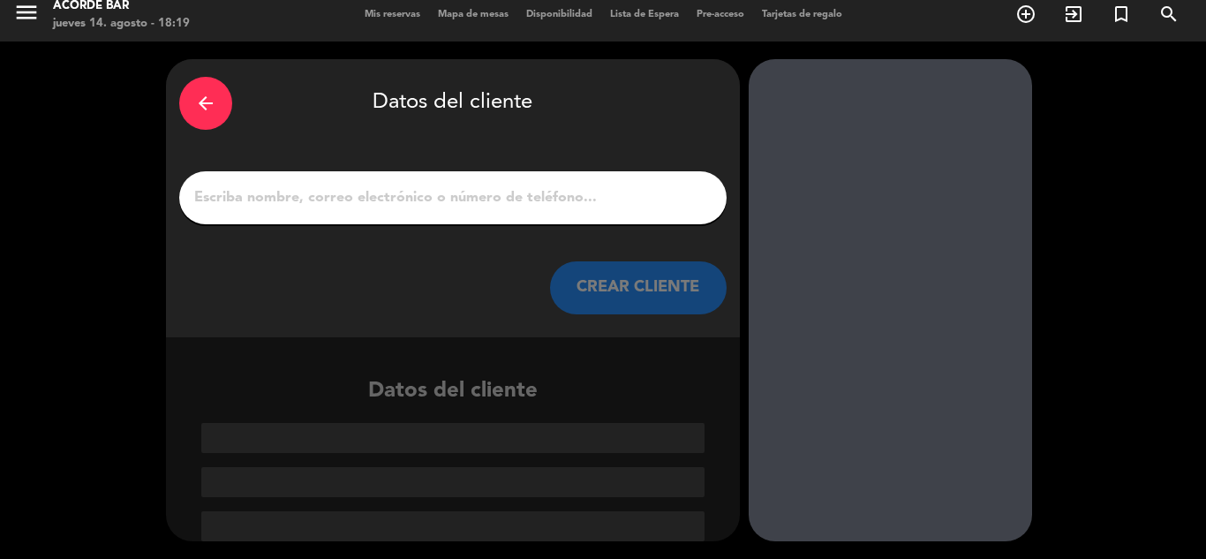
scroll to position [11, 0]
click at [536, 175] on div at bounding box center [453, 197] width 548 height 53
click at [540, 187] on input "1" at bounding box center [453, 197] width 521 height 25
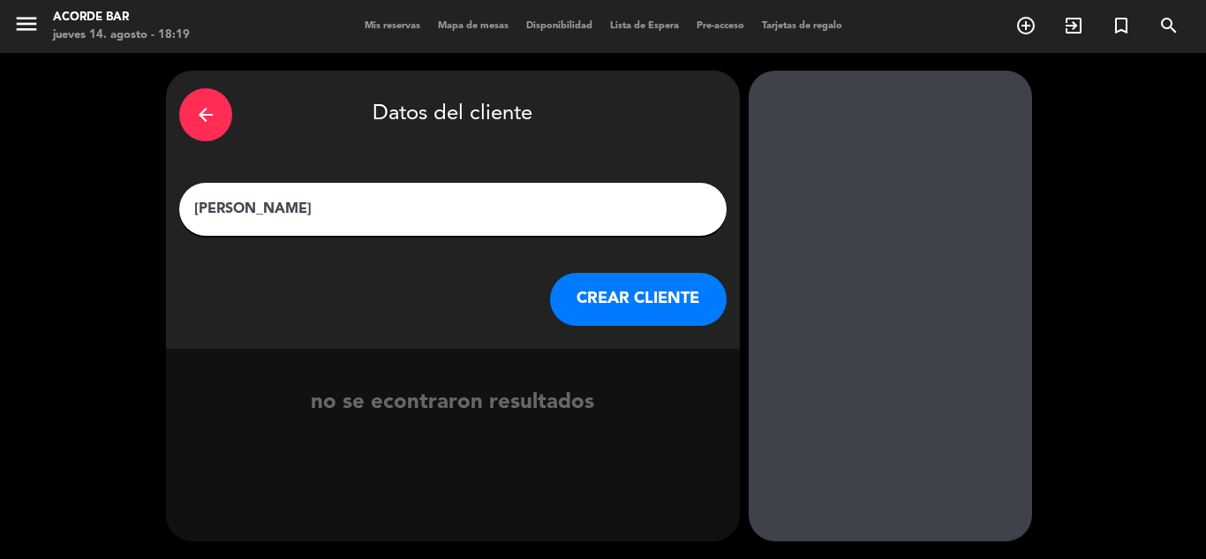
type input "[PERSON_NAME]"
click at [639, 309] on button "CREAR CLIENTE" at bounding box center [638, 299] width 177 height 53
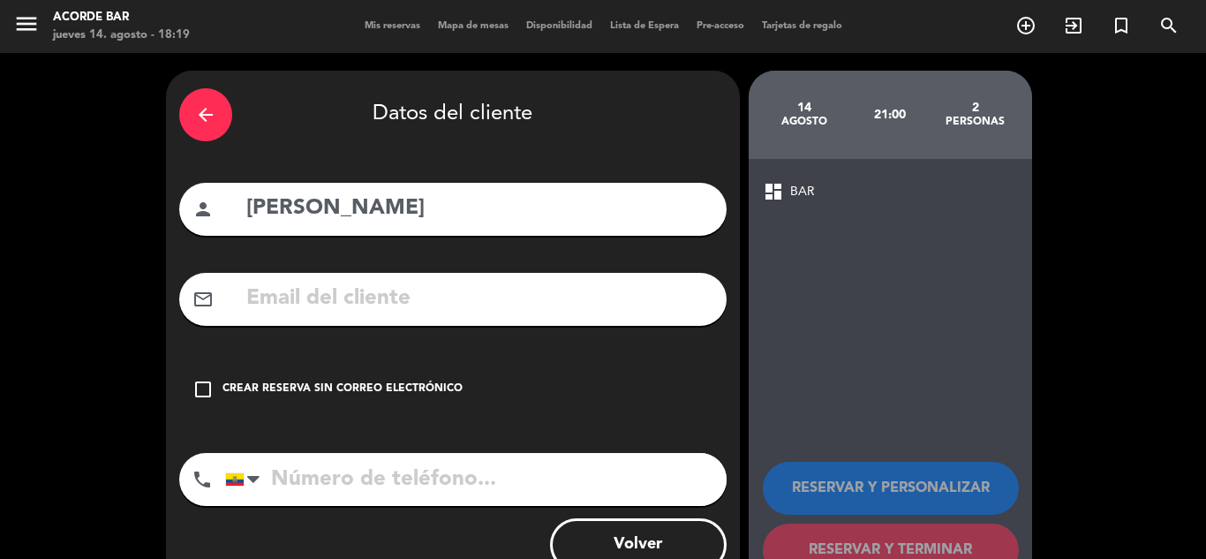
click at [377, 397] on div "Crear reserva sin correo electrónico" at bounding box center [343, 390] width 240 height 18
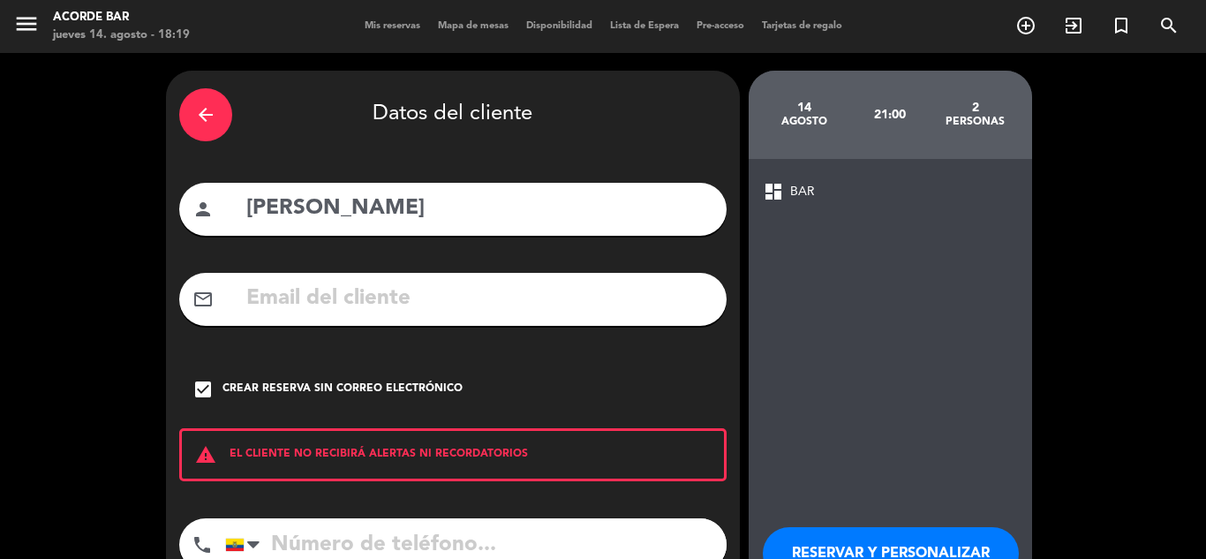
click at [774, 488] on div "dashboard BAR RESERVAR Y PERSONALIZAR RESERVAR Y TERMINAR" at bounding box center [890, 411] width 283 height 504
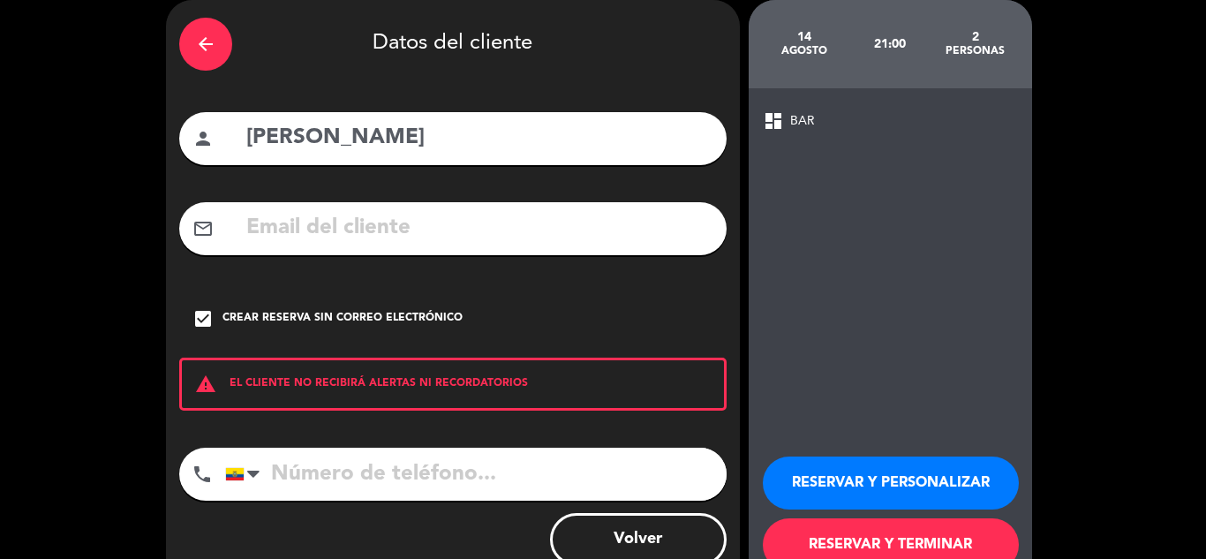
click at [796, 519] on button "RESERVAR Y TERMINAR" at bounding box center [891, 544] width 256 height 53
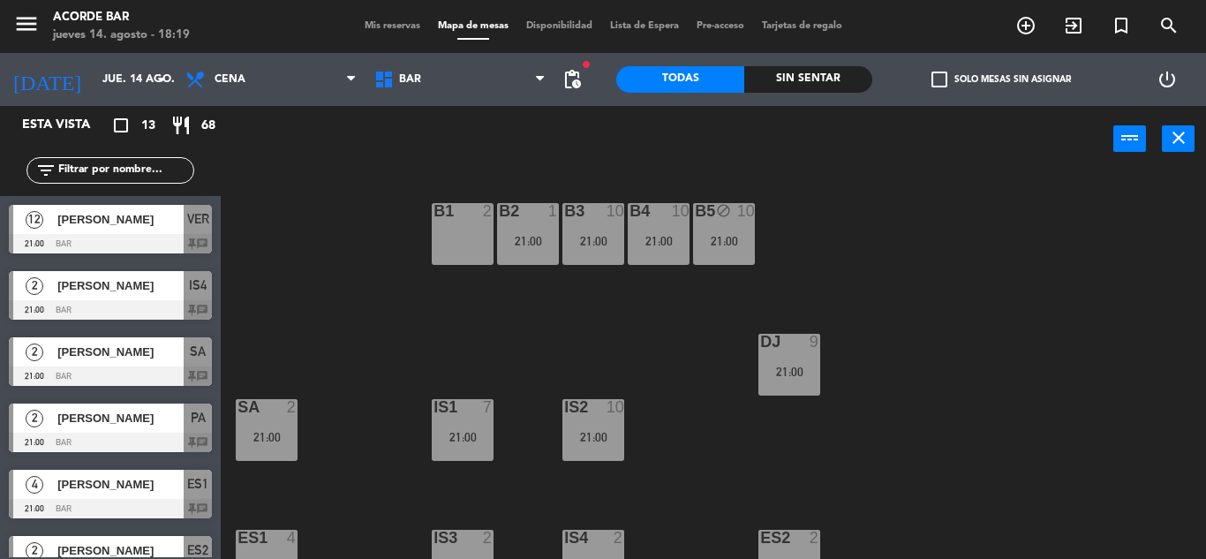
click at [410, 28] on span "Mis reservas" at bounding box center [392, 26] width 73 height 10
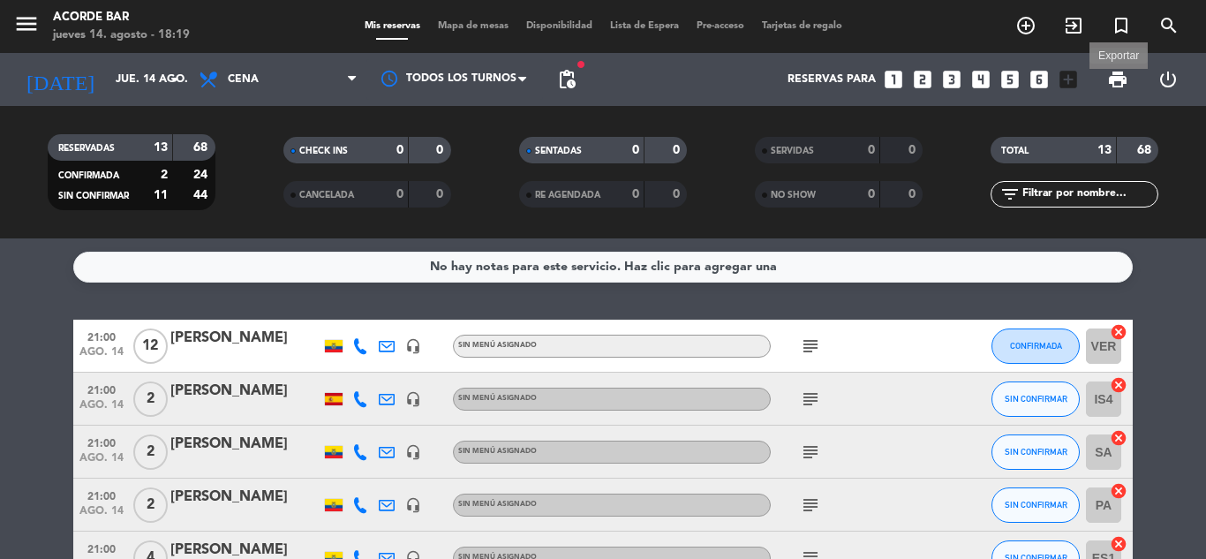
click at [1121, 79] on span "print" at bounding box center [1117, 79] width 21 height 21
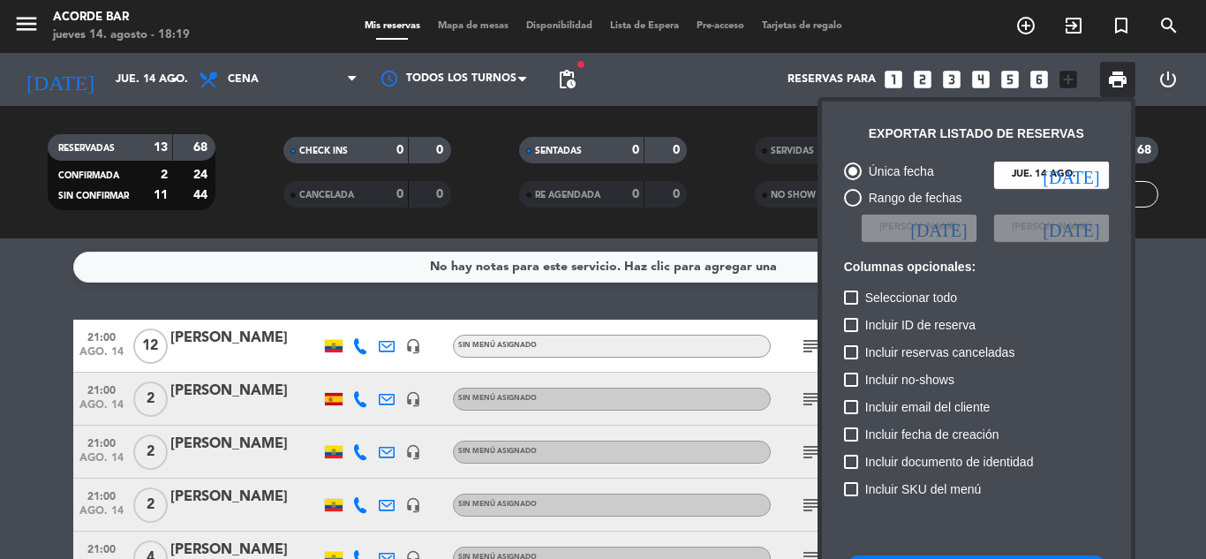
click at [1160, 327] on div at bounding box center [603, 279] width 1206 height 559
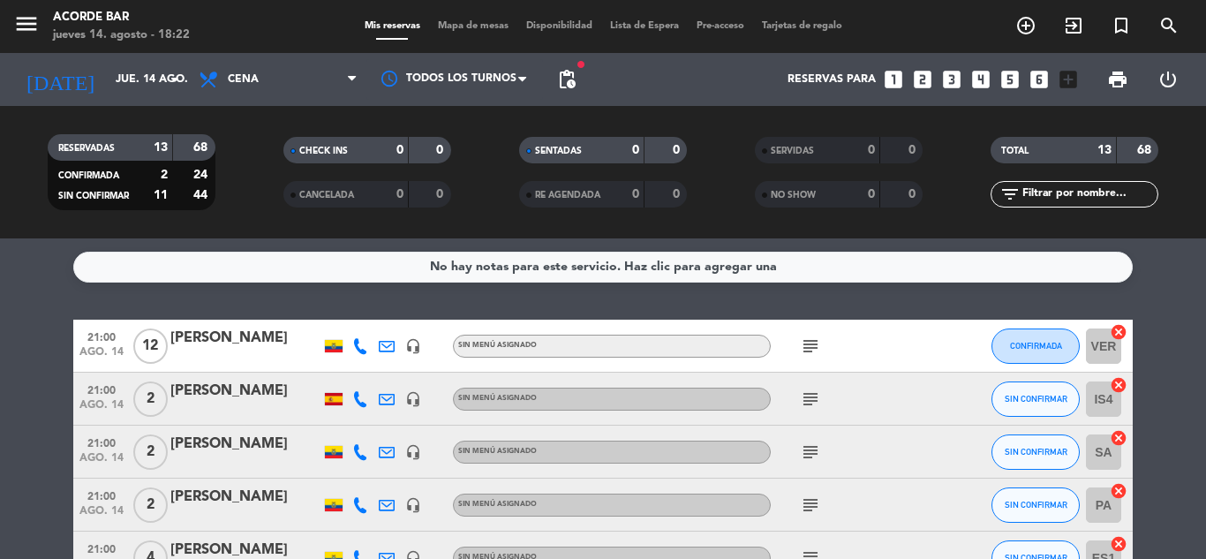
click at [463, 34] on div "Mis reservas Mapa de mesas Disponibilidad Lista de Espera Pre-acceso Tarjetas d…" at bounding box center [603, 27] width 495 height 16
click at [488, 26] on span "Mapa de mesas" at bounding box center [473, 26] width 88 height 10
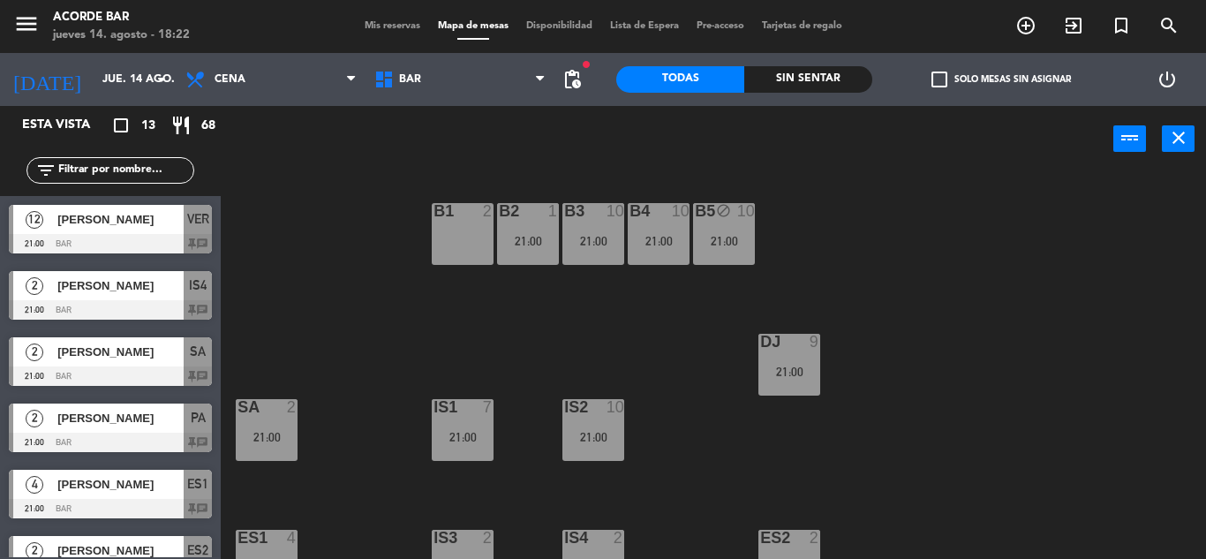
click at [476, 358] on div "B1 2 B2 1 21:00 B3 10 21:00 B4 10 21:00 B5 block 10 21:00 DJ 9 21:00 IS1 7 21:0…" at bounding box center [719, 365] width 973 height 387
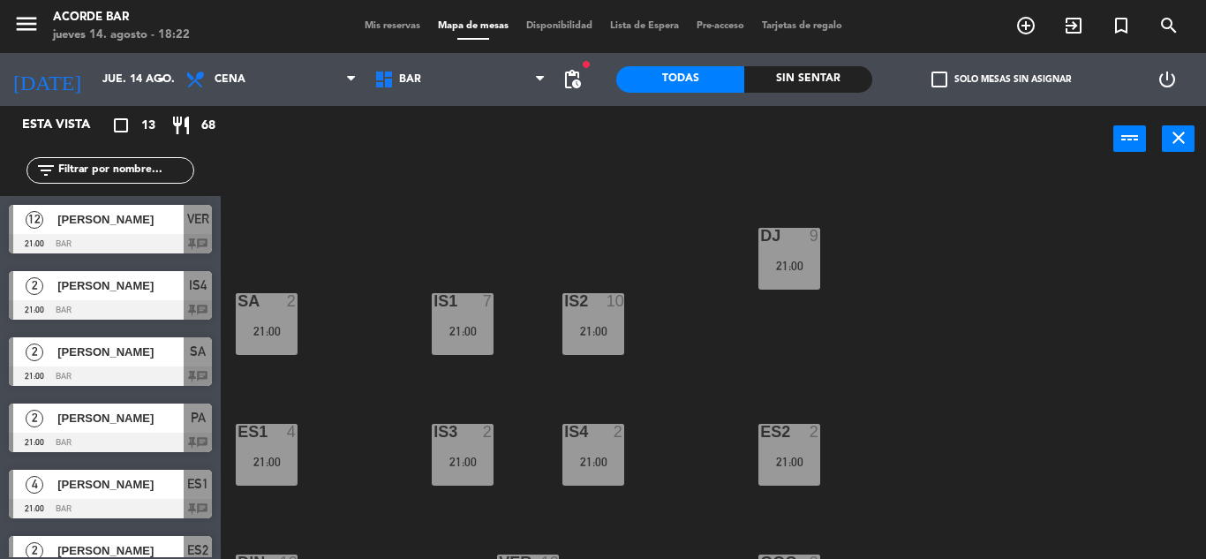
scroll to position [141, 0]
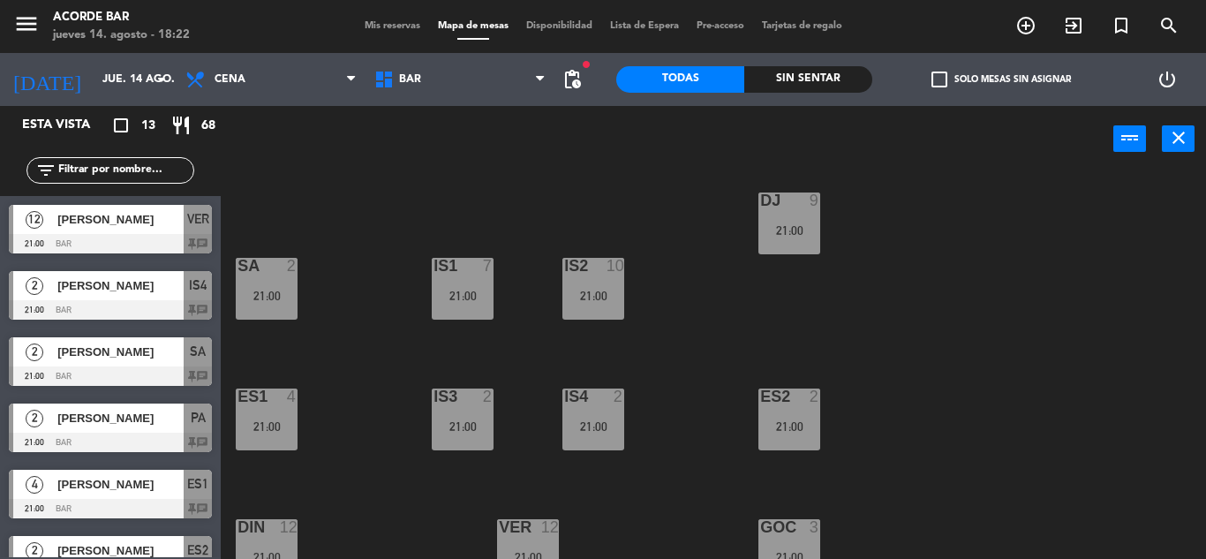
click at [469, 411] on div "IS3 2 21:00" at bounding box center [463, 420] width 62 height 62
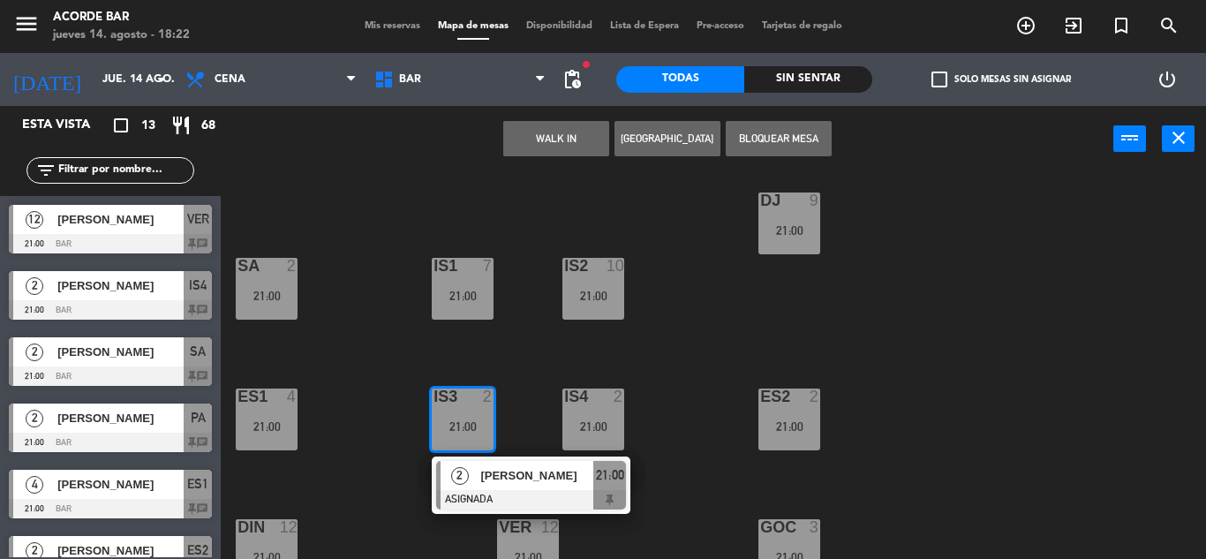
click at [378, 360] on div "B1 2 B2 1 21:00 B3 10 21:00 B4 10 21:00 B5 block 10 21:00 DJ 9 21:00 IS1 7 21:0…" at bounding box center [719, 365] width 973 height 387
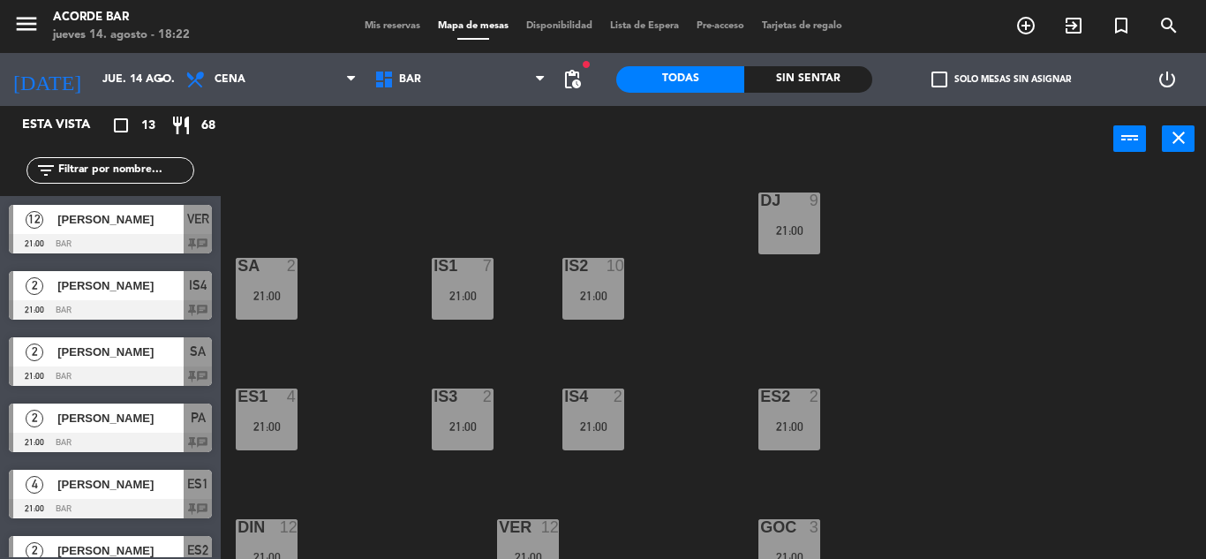
click at [291, 291] on div "21:00" at bounding box center [267, 296] width 62 height 12
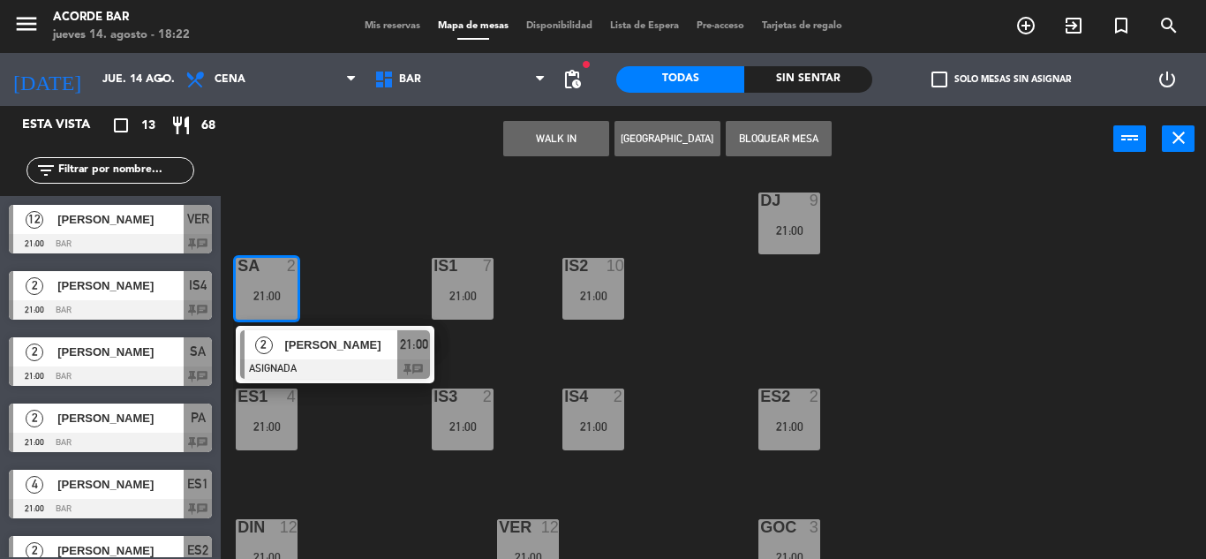
click at [366, 348] on span "[PERSON_NAME]" at bounding box center [340, 345] width 113 height 19
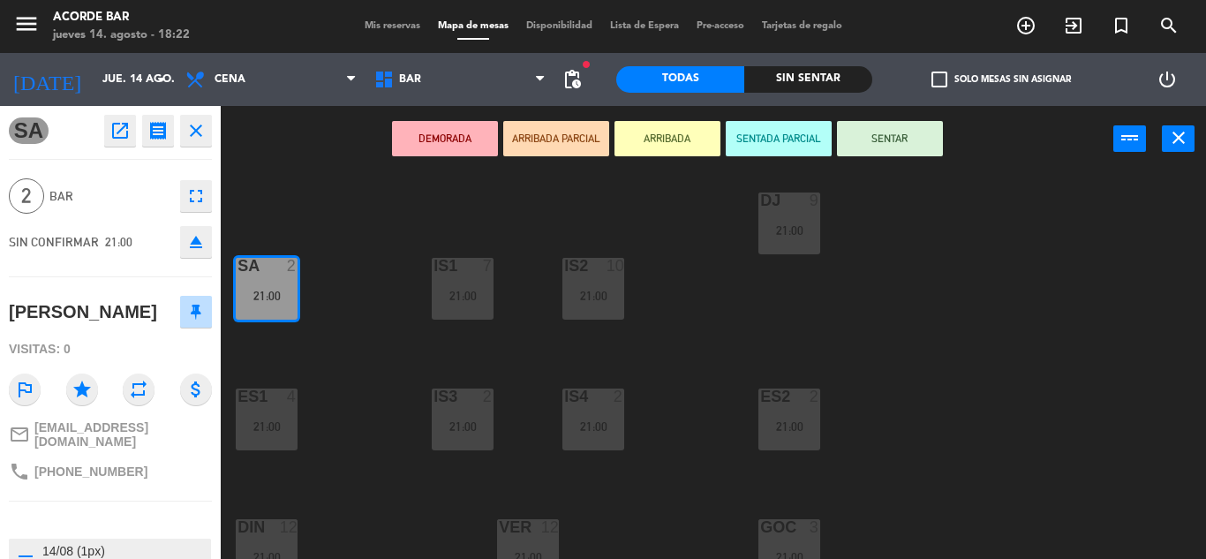
click at [204, 188] on icon "fullscreen" at bounding box center [195, 195] width 21 height 21
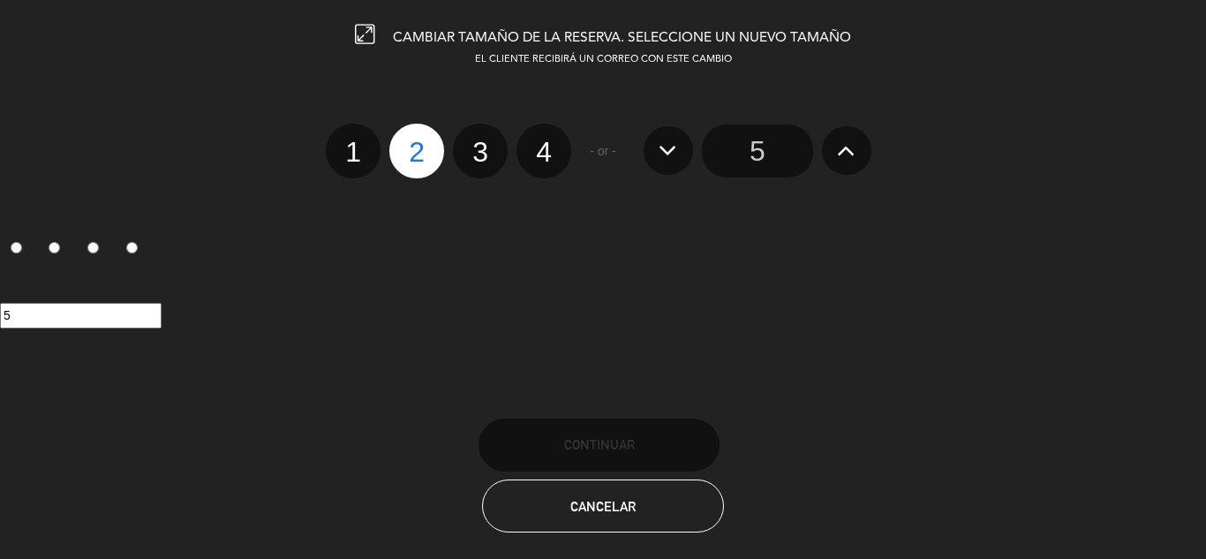
click at [480, 170] on label "3" at bounding box center [480, 151] width 55 height 55
click at [480, 142] on input "3" at bounding box center [477, 136] width 11 height 11
radio input "true"
radio input "false"
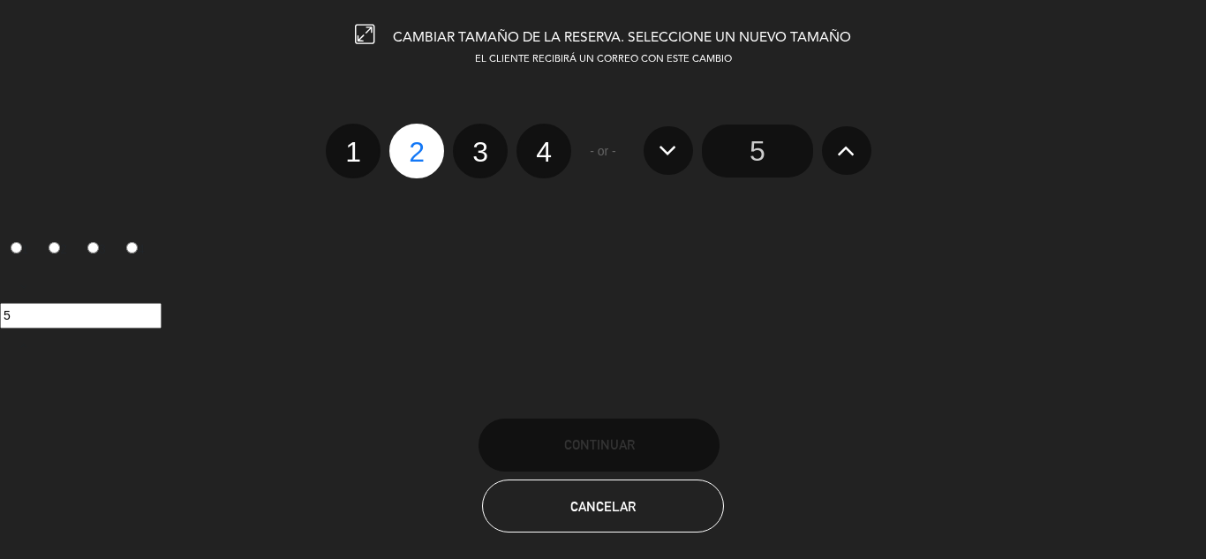
radio input "false"
radio input "true"
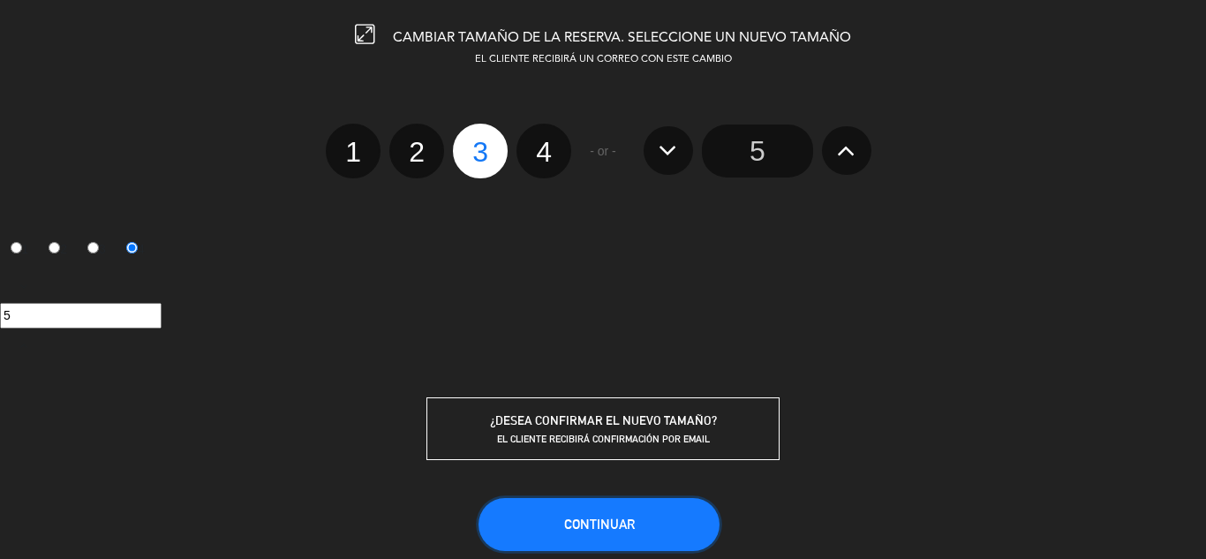
click at [635, 526] on button "Continuar" at bounding box center [599, 524] width 241 height 53
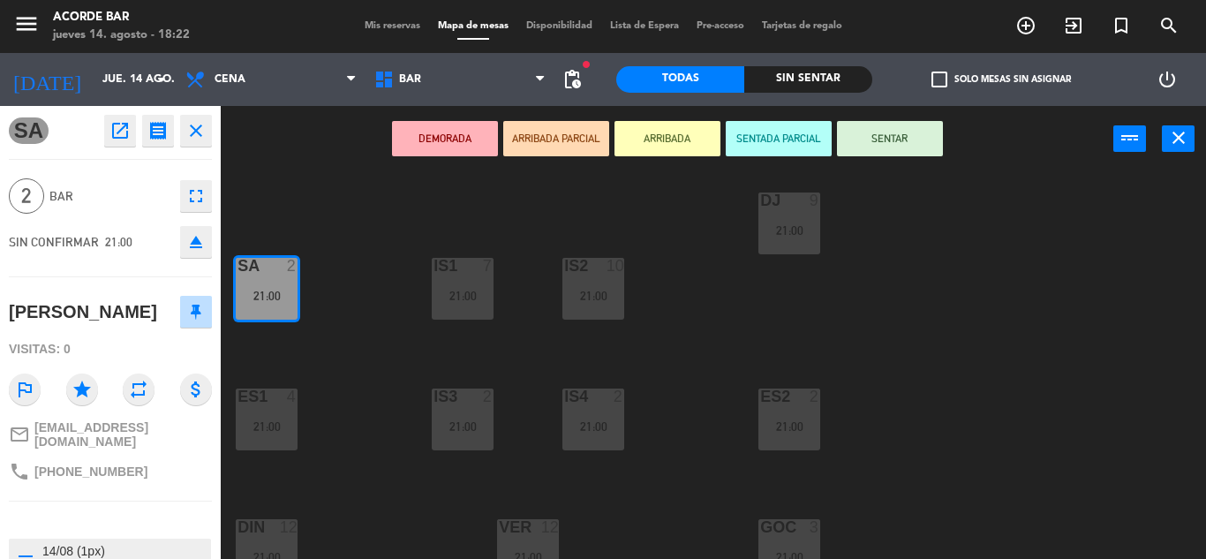
click at [374, 333] on div "B1 2 B2 1 21:00 B3 10 21:00 B4 10 21:00 B5 block 10 21:00 DJ 9 21:00 IS1 7 21:0…" at bounding box center [719, 365] width 973 height 387
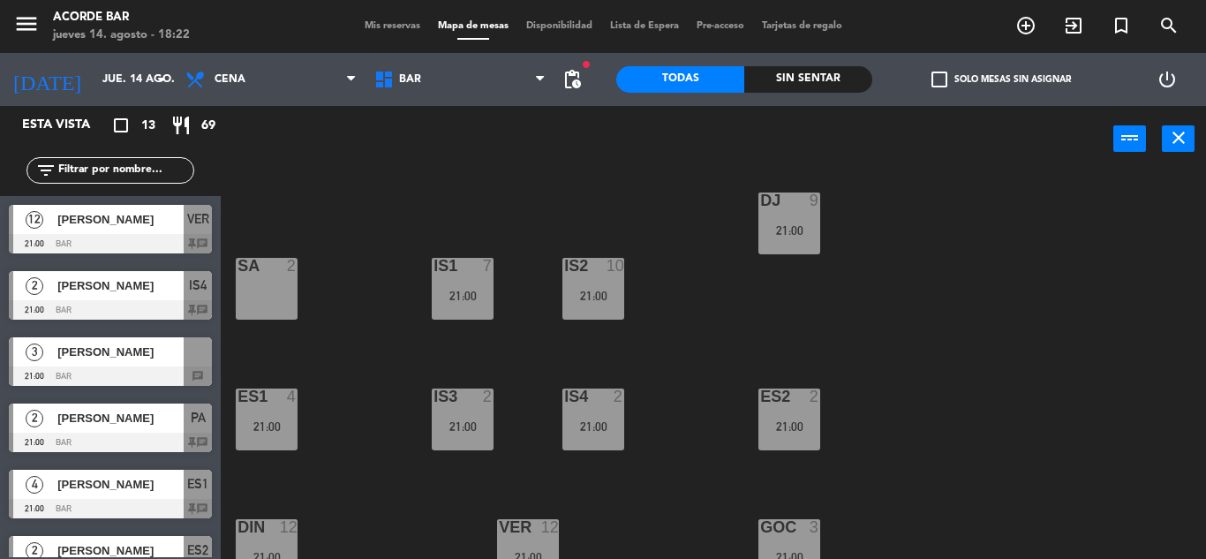
scroll to position [177, 0]
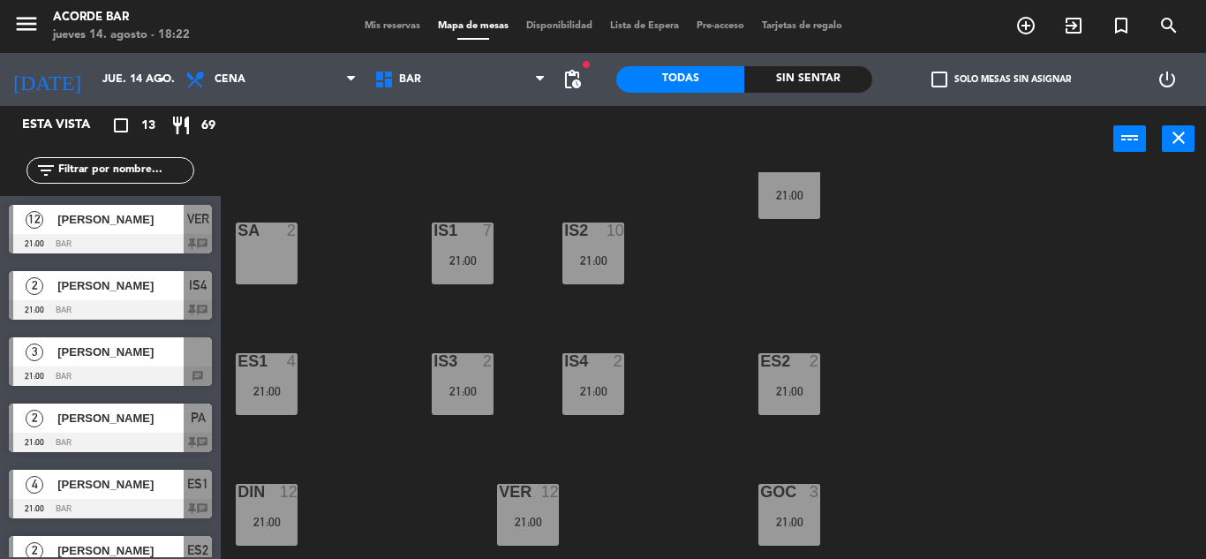
click at [460, 368] on div at bounding box center [462, 361] width 29 height 16
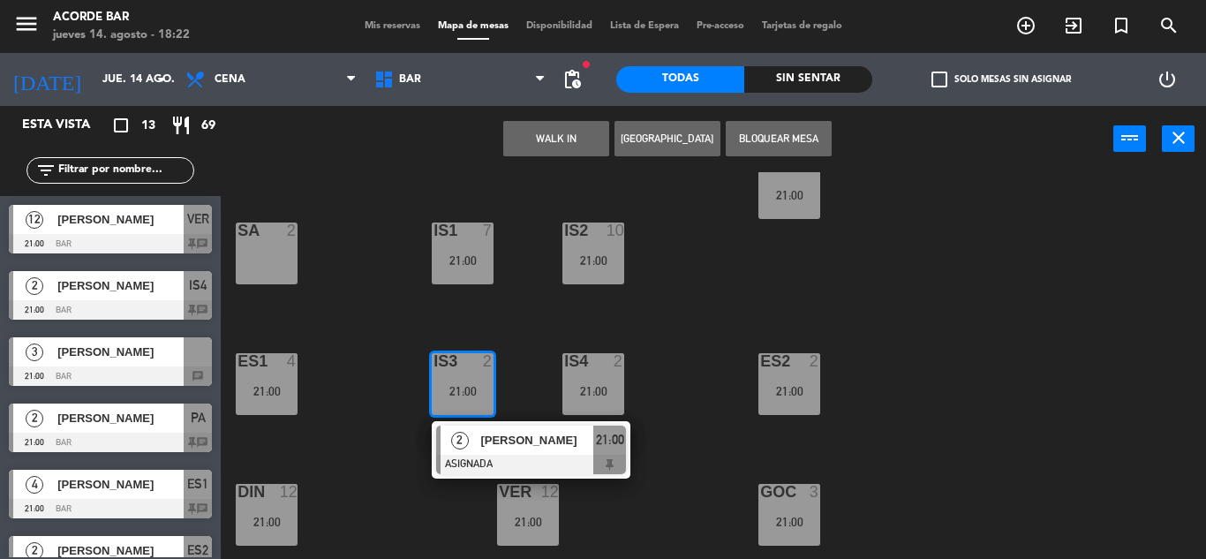
click at [285, 261] on div "SA 2" at bounding box center [267, 254] width 62 height 62
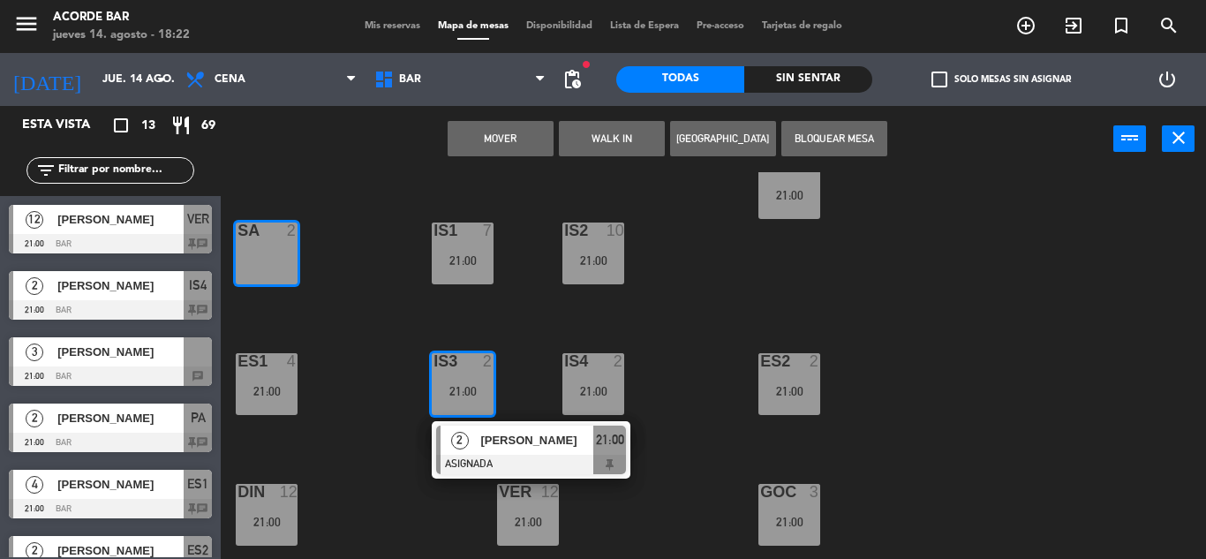
click at [537, 141] on button "Mover" at bounding box center [501, 138] width 106 height 35
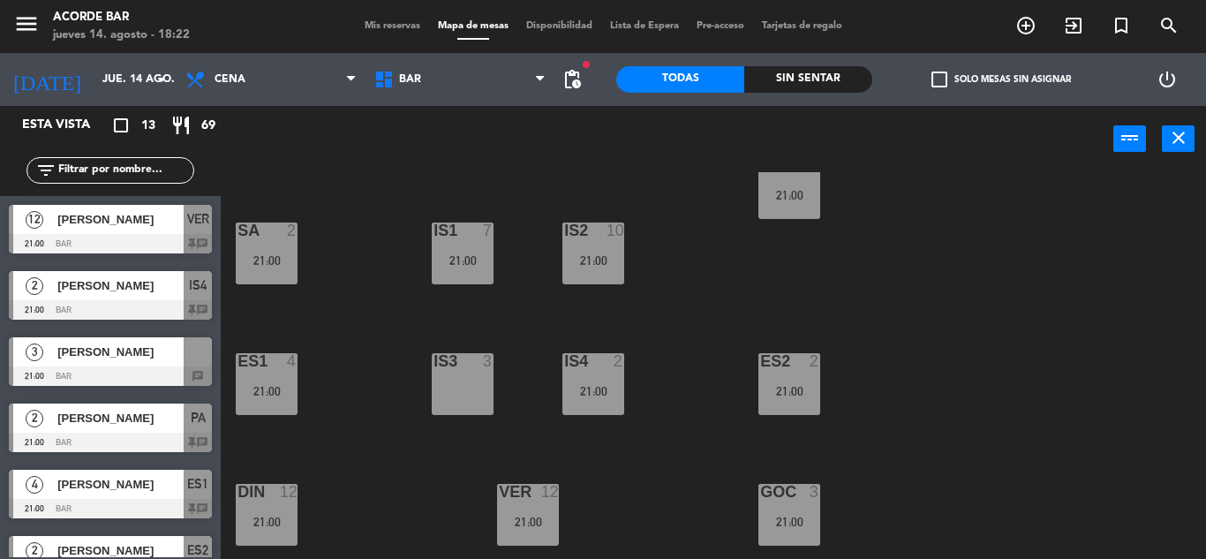
click at [407, 26] on span "Mis reservas" at bounding box center [392, 26] width 73 height 10
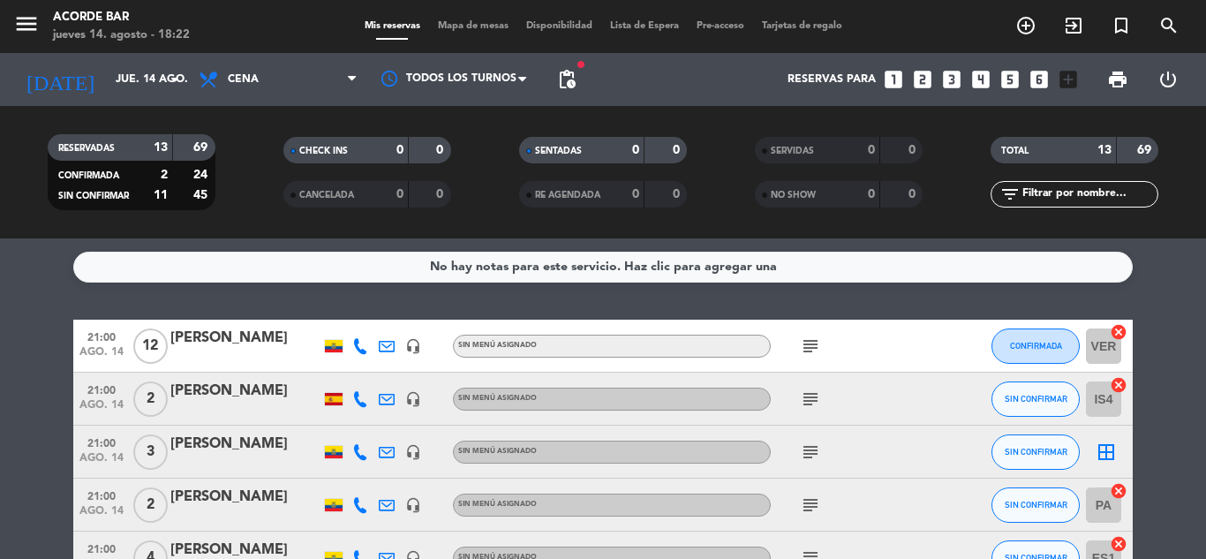
click at [1113, 448] on icon "border_all" at bounding box center [1106, 452] width 21 height 21
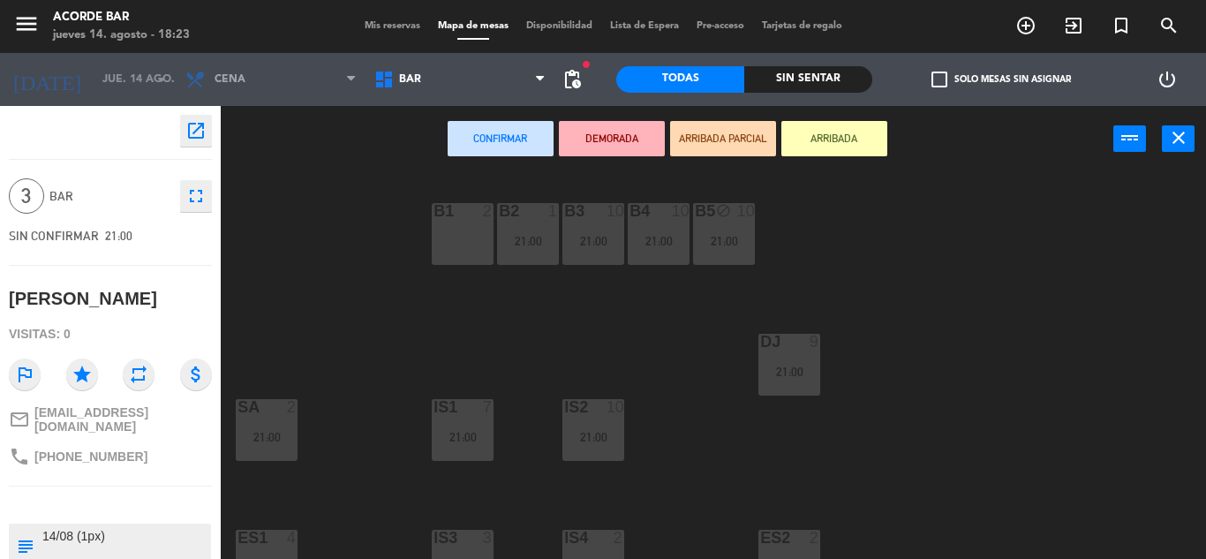
click at [468, 541] on div at bounding box center [462, 538] width 29 height 16
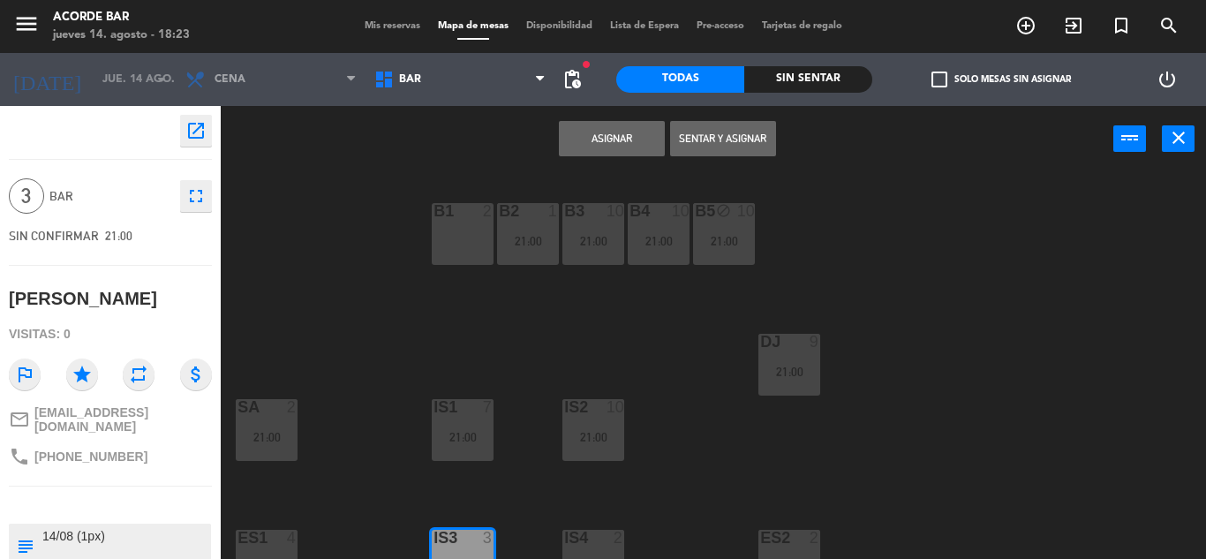
click at [605, 158] on div "Asignar Sentar y Asignar power_input close" at bounding box center [667, 139] width 893 height 67
click at [619, 143] on button "Asignar" at bounding box center [612, 138] width 106 height 35
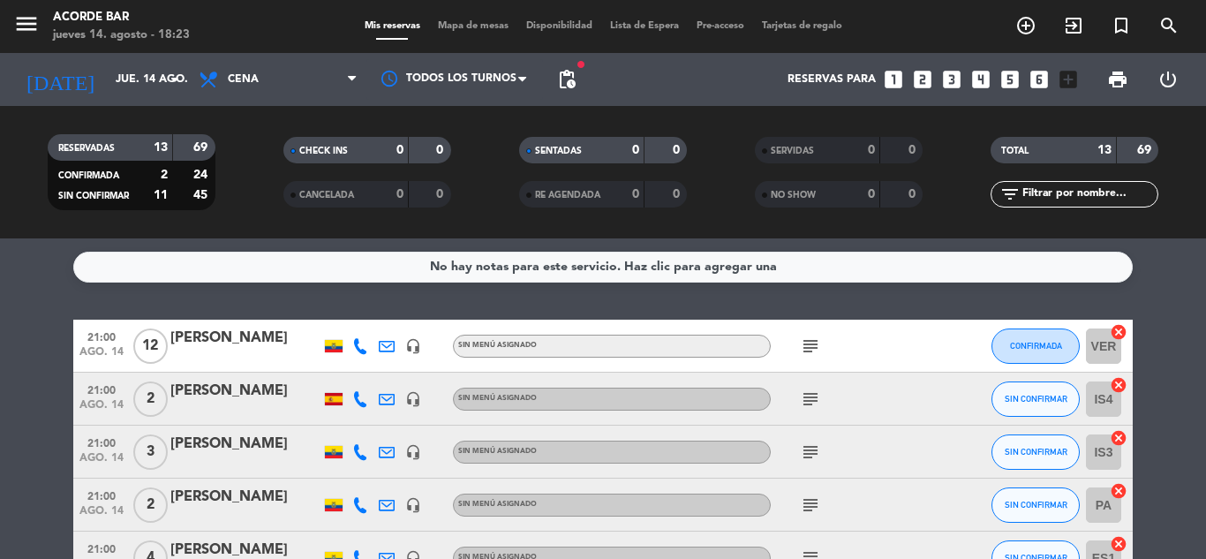
click at [491, 21] on span "Mapa de mesas" at bounding box center [473, 26] width 88 height 10
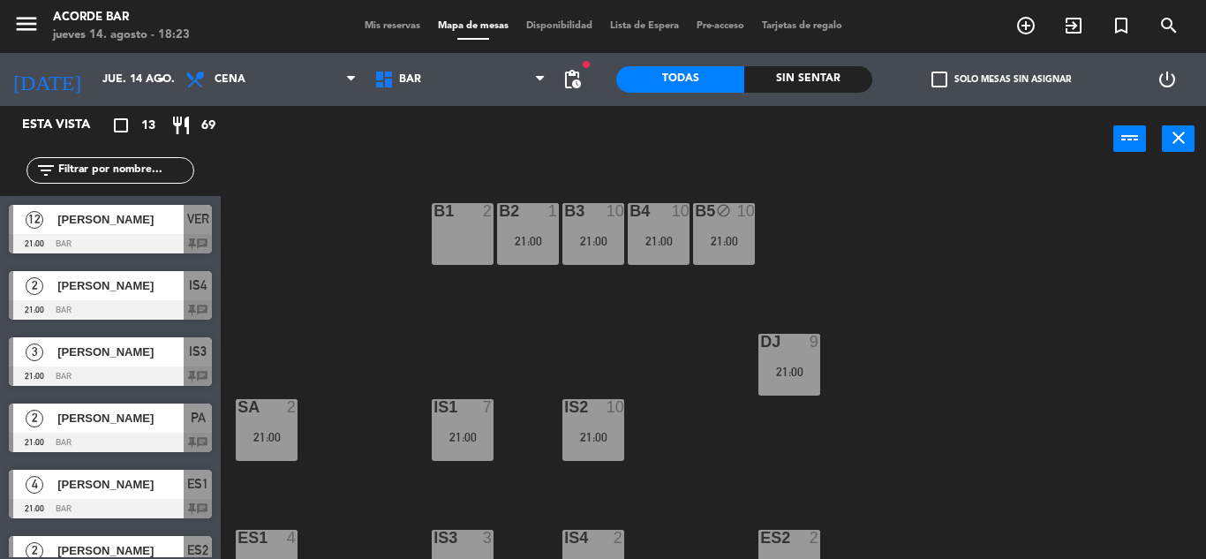
click at [368, 441] on div "B1 2 B2 1 21:00 B3 10 21:00 B4 10 21:00 B5 block 10 21:00 DJ 9 21:00 IS1 7 21:0…" at bounding box center [719, 365] width 973 height 387
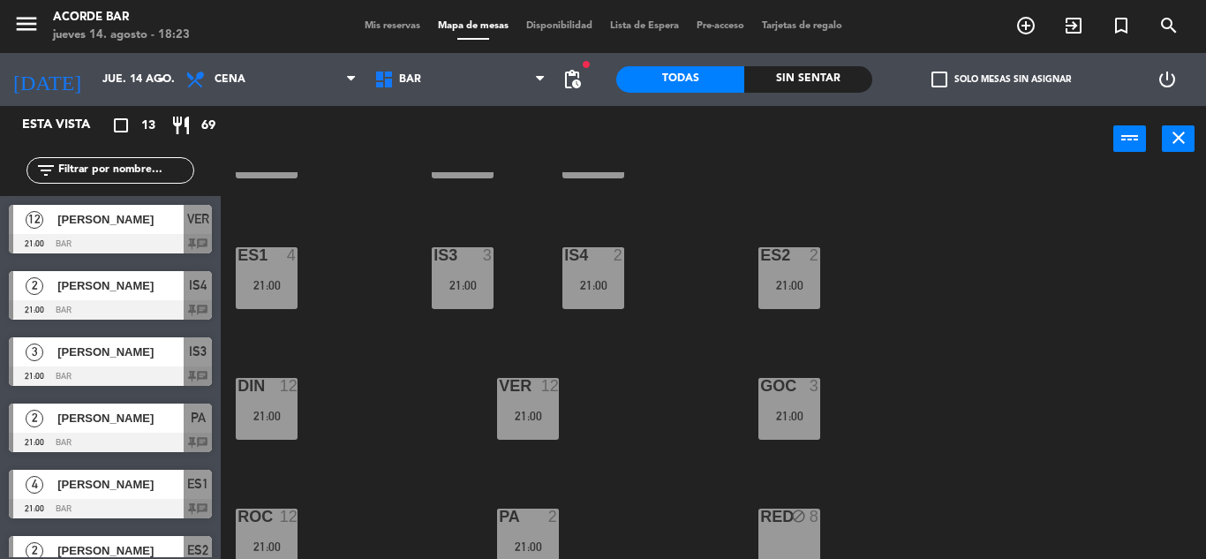
scroll to position [295, 0]
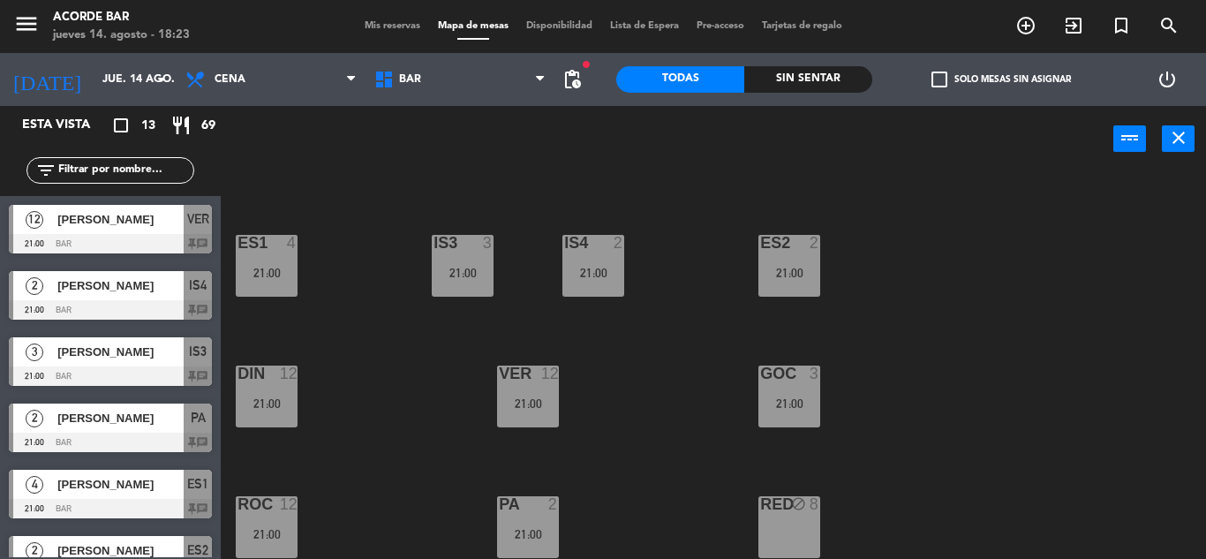
click at [394, 23] on span "Mis reservas" at bounding box center [392, 26] width 73 height 10
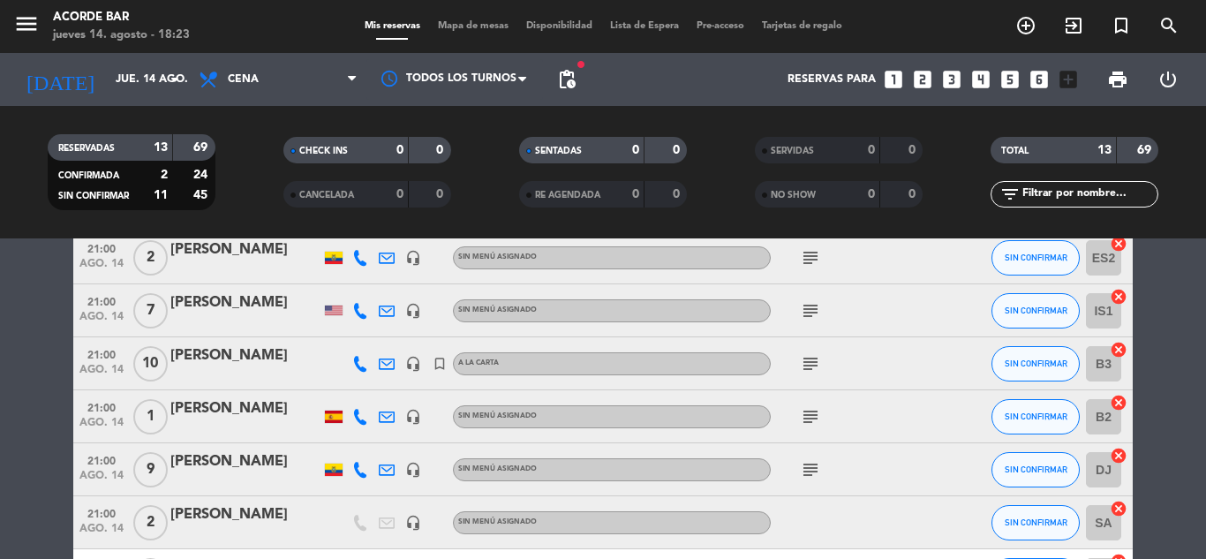
scroll to position [389, 0]
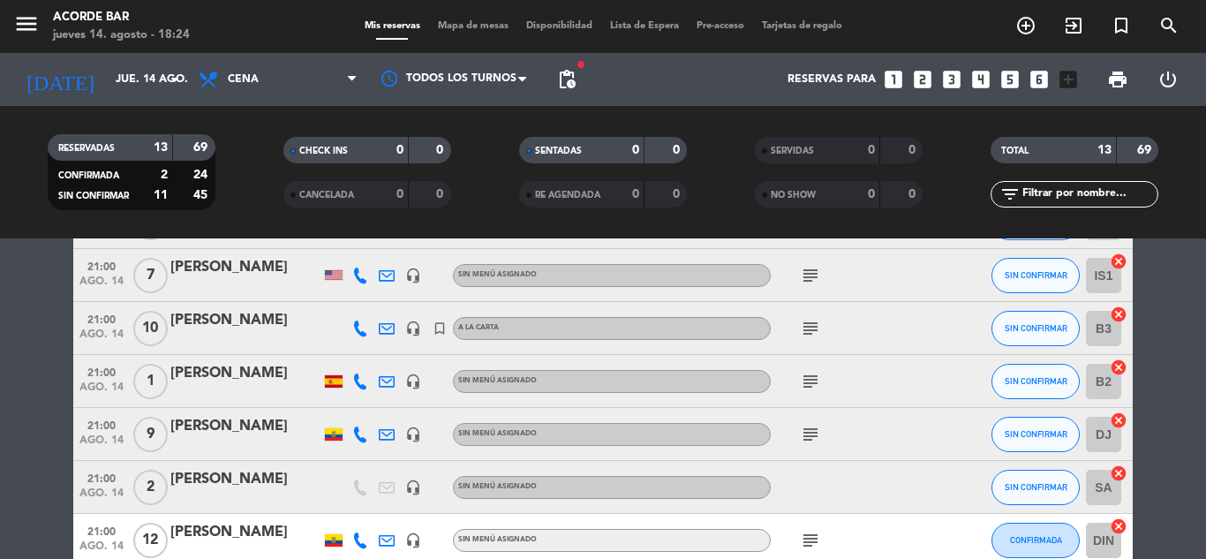
click at [5, 444] on bookings-row "21:00 ago. 14 12 [PERSON_NAME] headset_mic Sin menú asignado subject CONFIRMADA…" at bounding box center [603, 275] width 1206 height 689
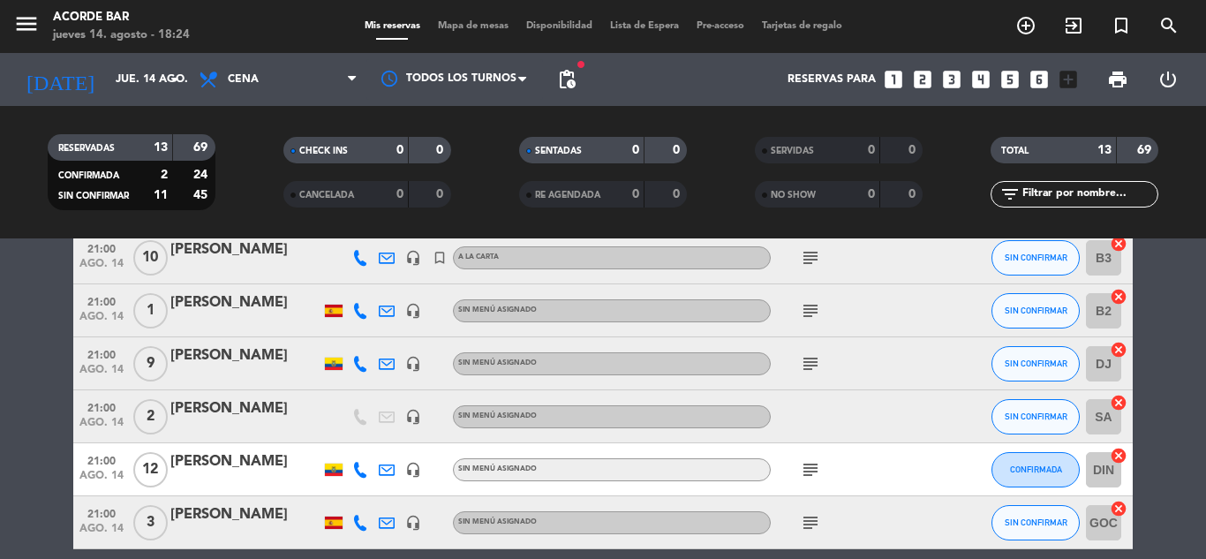
scroll to position [495, 0]
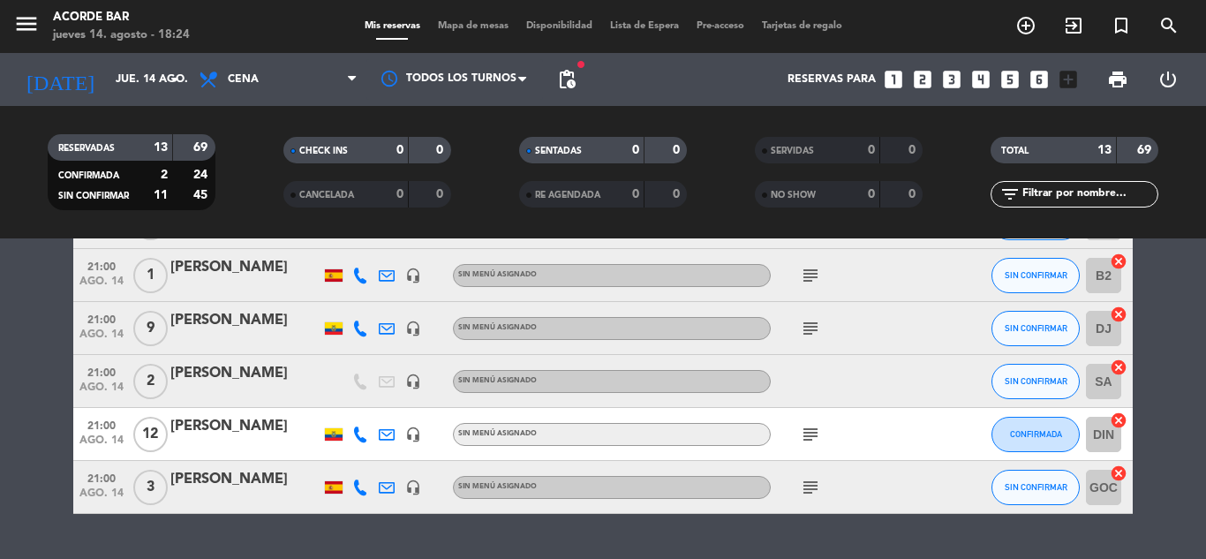
click at [485, 25] on span "Mapa de mesas" at bounding box center [473, 26] width 88 height 10
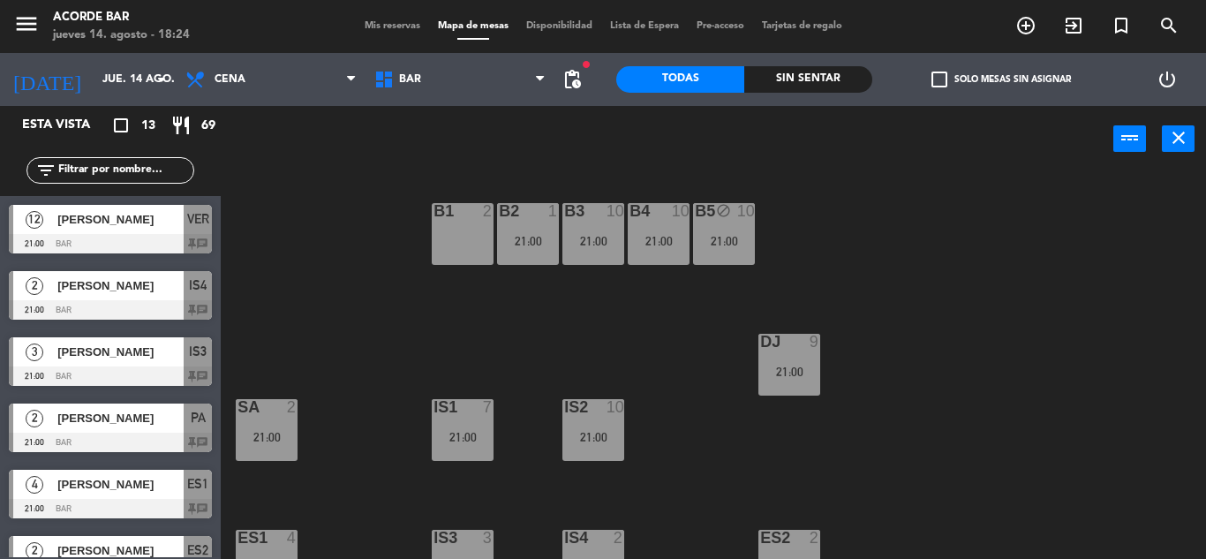
click at [701, 365] on div "B1 2 B2 1 21:00 B3 10 21:00 B4 10 21:00 B5 block 10 21:00 DJ 9 21:00 IS1 7 21:0…" at bounding box center [719, 365] width 973 height 387
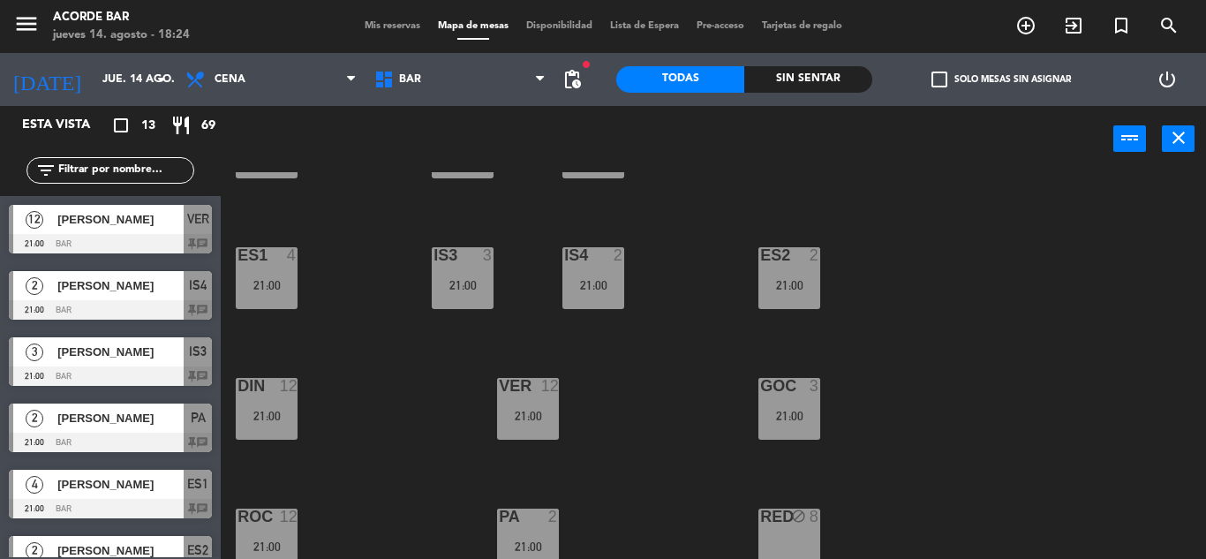
scroll to position [295, 0]
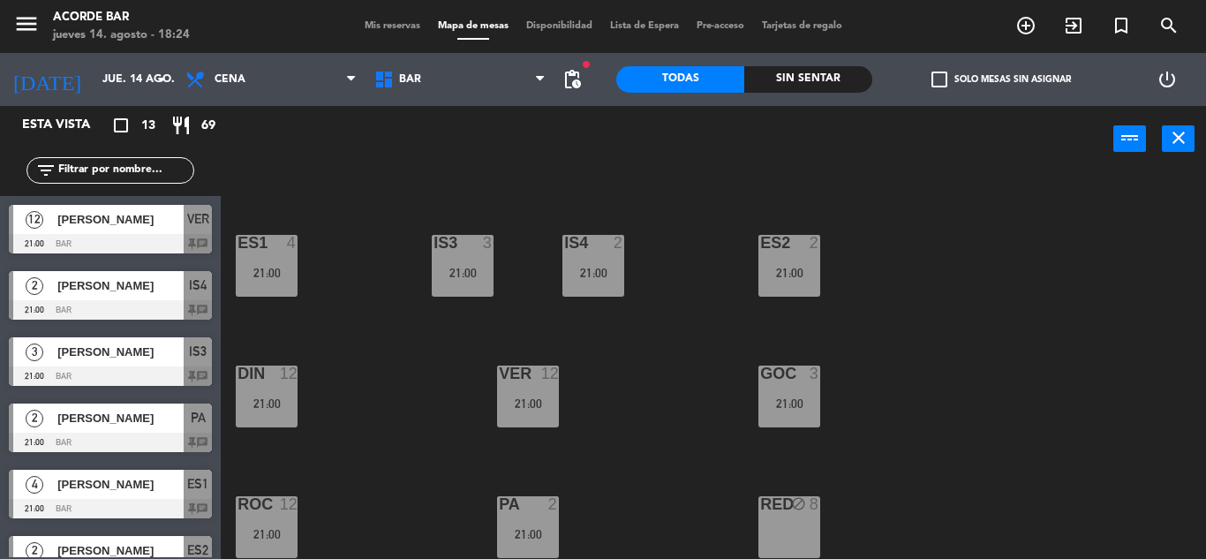
click at [388, 17] on div "menu Acorde Bar jueves 14. agosto - 18:24 Mis reservas Mapa de mesas Disponibil…" at bounding box center [603, 26] width 1206 height 53
click at [392, 31] on span "Mis reservas" at bounding box center [392, 26] width 73 height 10
